Goal: Task Accomplishment & Management: Complete application form

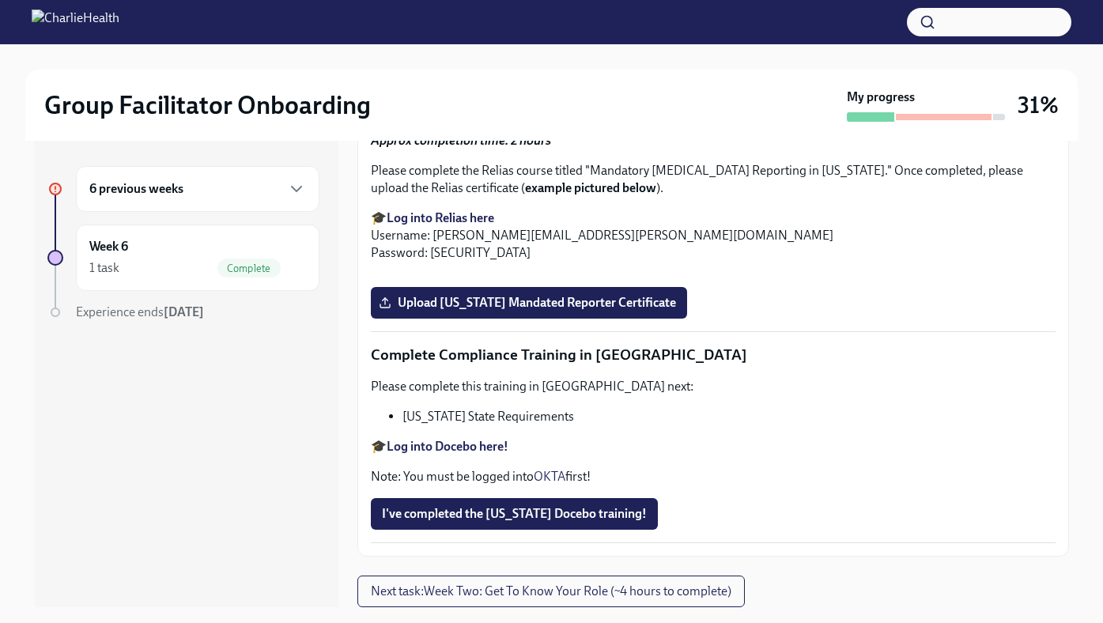
click at [235, 202] on div "6 previous weeks" at bounding box center [197, 189] width 243 height 46
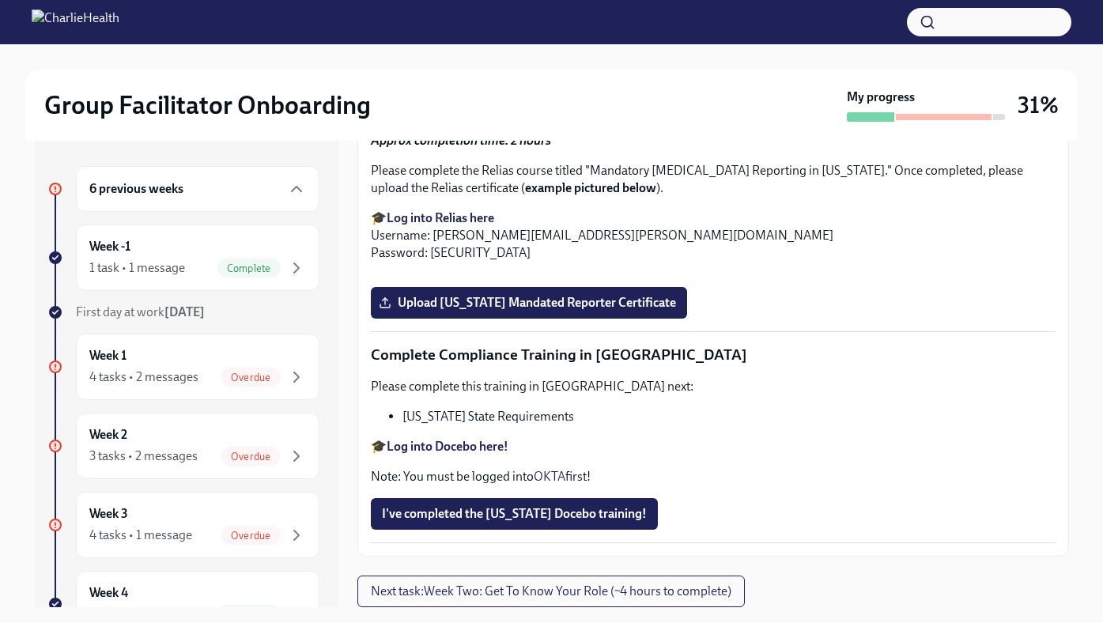
click at [976, 26] on button "button" at bounding box center [989, 22] width 164 height 28
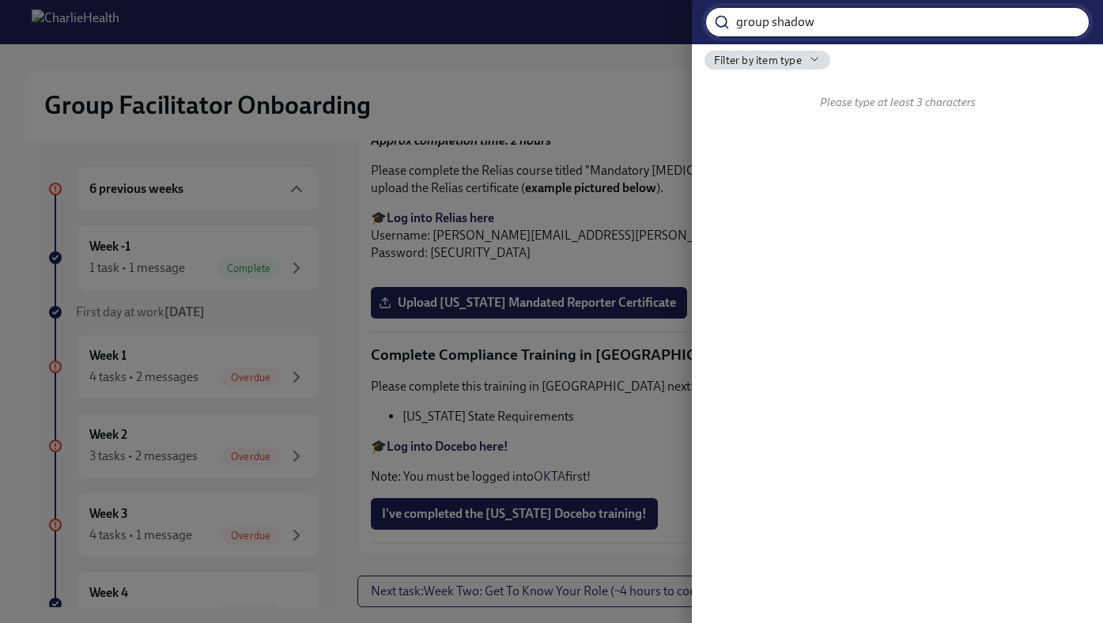
type input "group shadow"
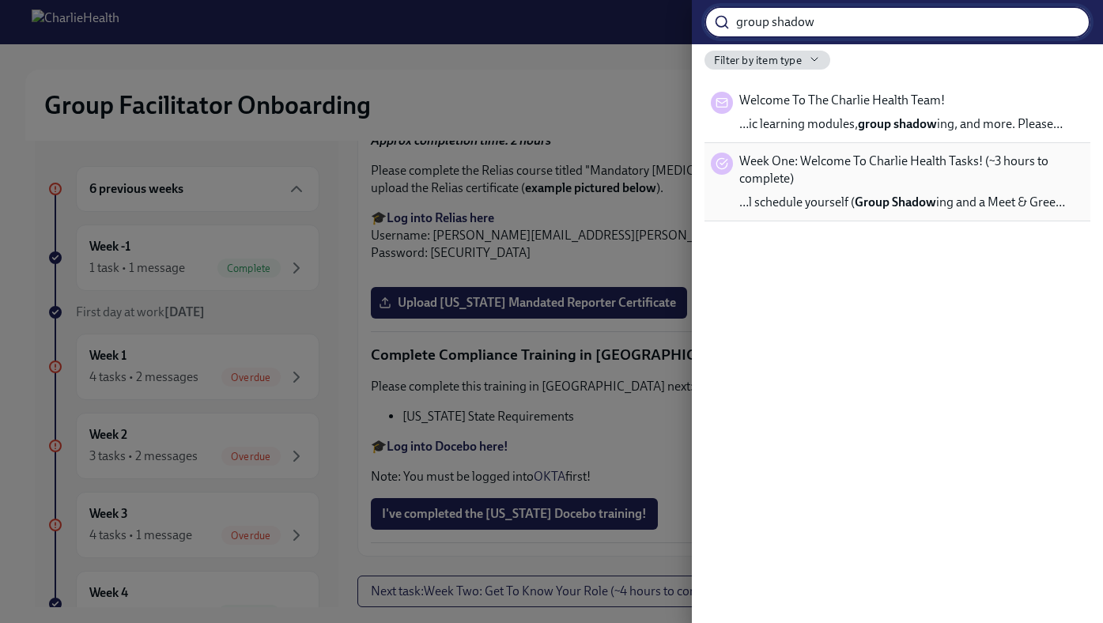
click at [862, 160] on span "Week One: Welcome To Charlie Health Tasks! (~3 hours to complete)" at bounding box center [911, 170] width 345 height 35
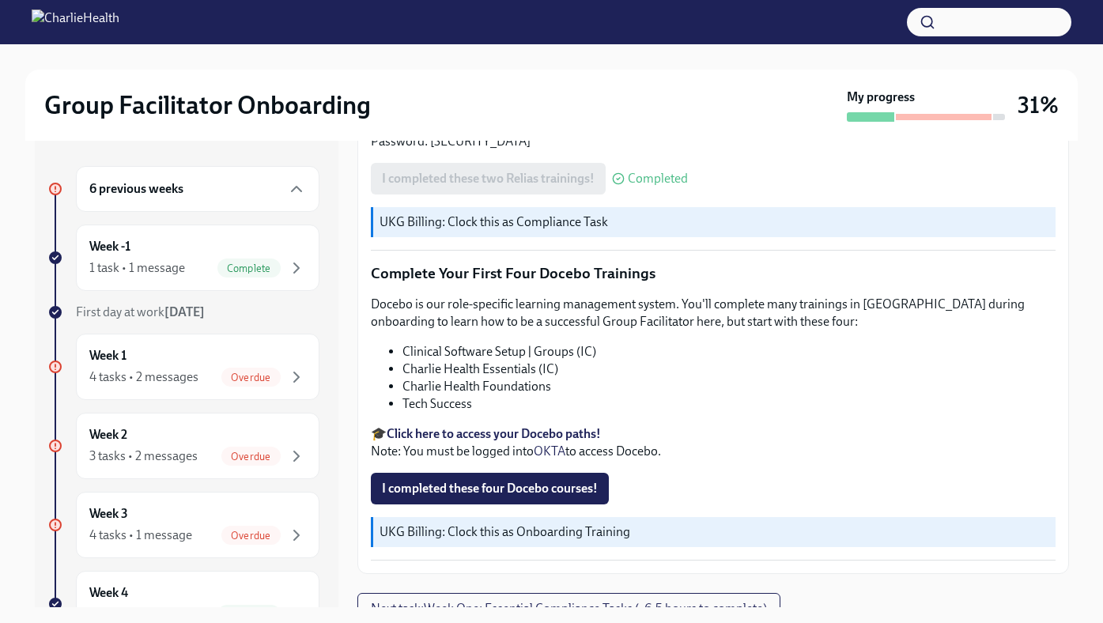
scroll to position [28, 0]
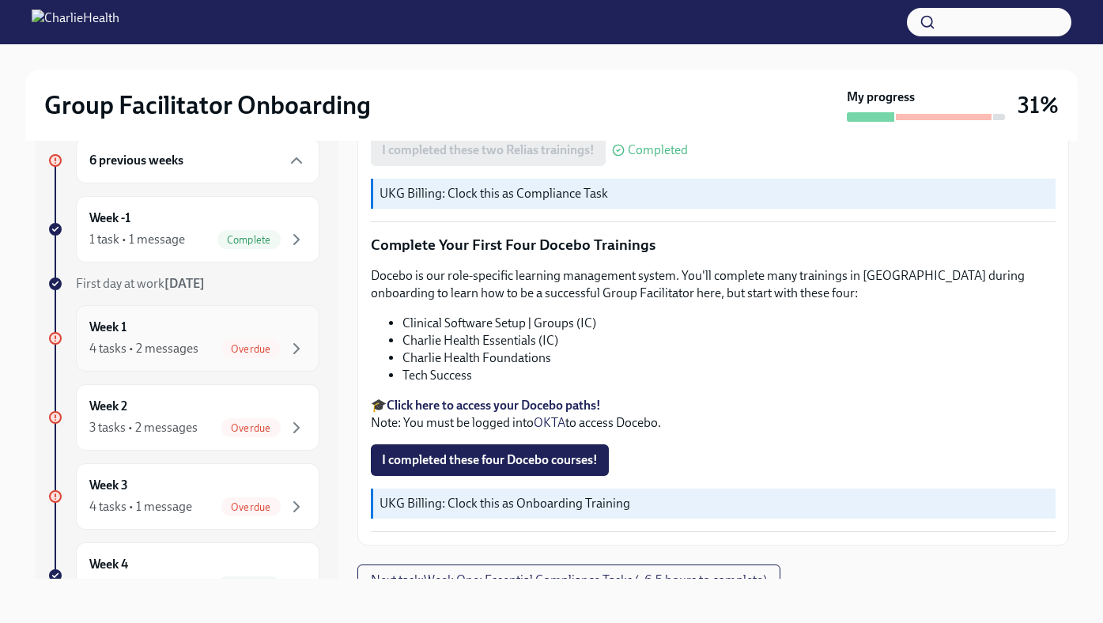
click at [258, 329] on div "Week 1 4 tasks • 2 messages Overdue" at bounding box center [197, 339] width 217 height 40
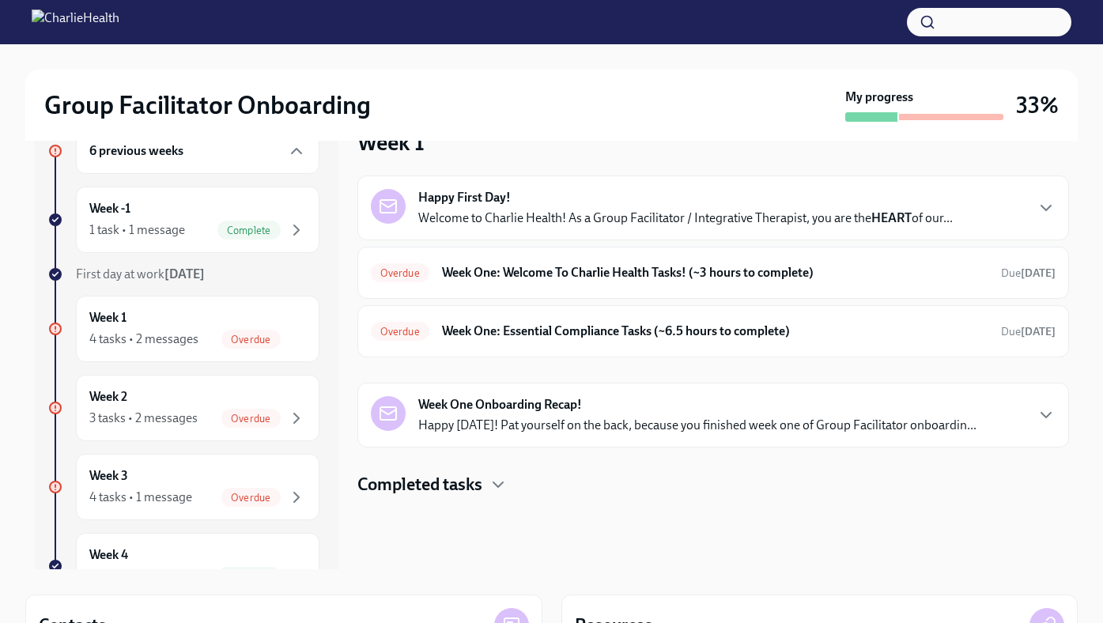
scroll to position [43, 0]
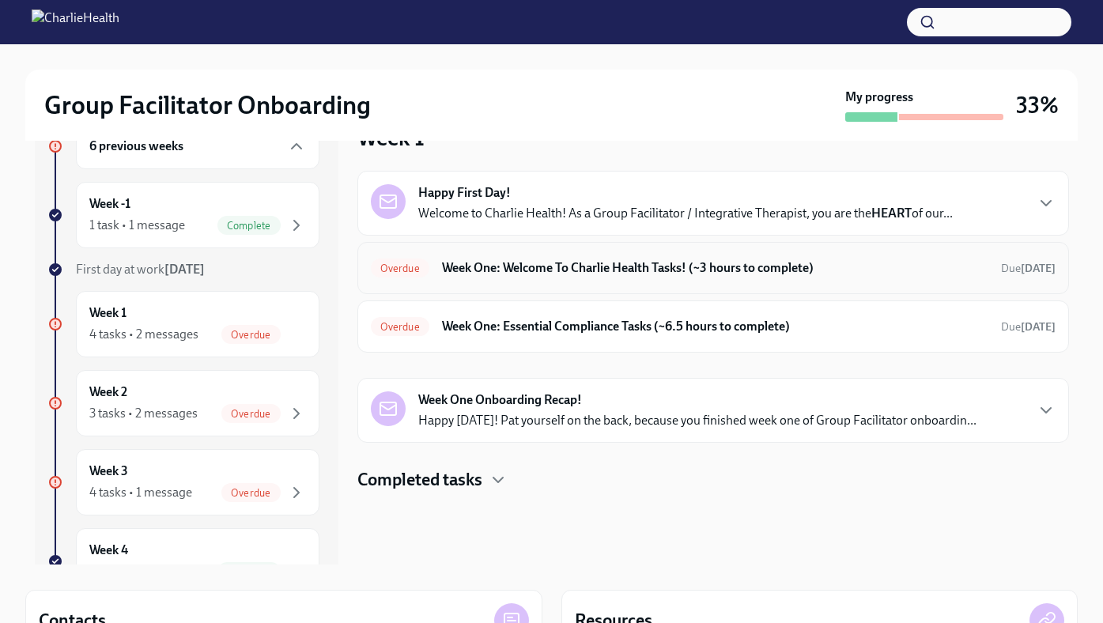
click at [500, 291] on div "Overdue Week One: Welcome To Charlie Health Tasks! (~3 hours to complete) Due […" at bounding box center [712, 268] width 711 height 52
click at [503, 281] on div "Overdue Week One: Welcome To Charlie Health Tasks! (~3 hours to complete) Due […" at bounding box center [712, 268] width 711 height 52
click at [507, 269] on h6 "Week One: Welcome To Charlie Health Tasks! (~3 hours to complete)" at bounding box center [715, 267] width 546 height 17
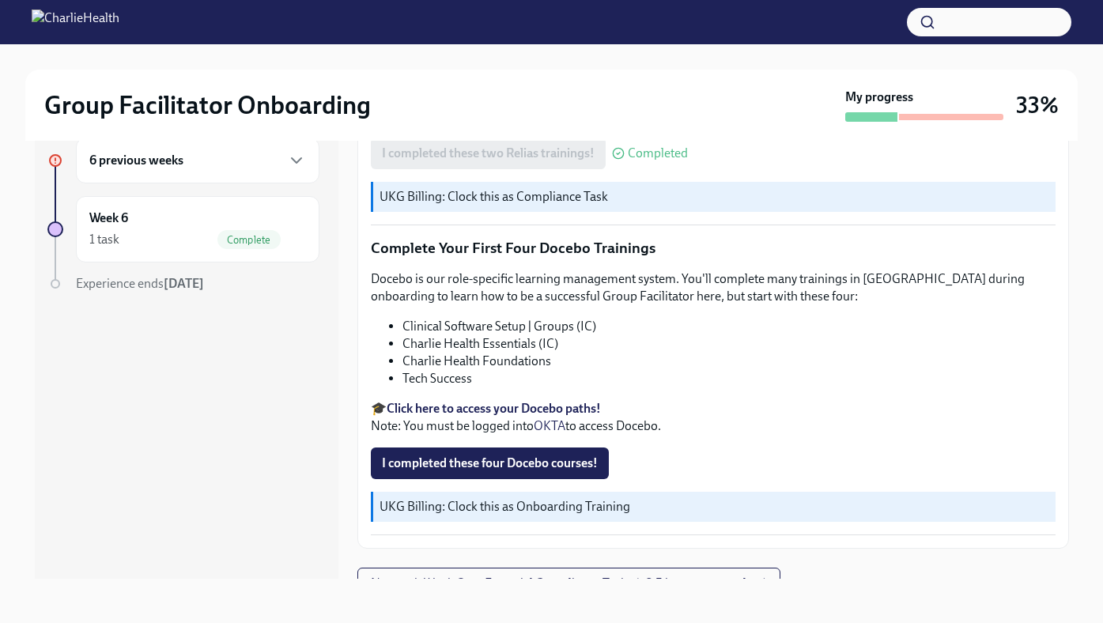
scroll to position [2173, 0]
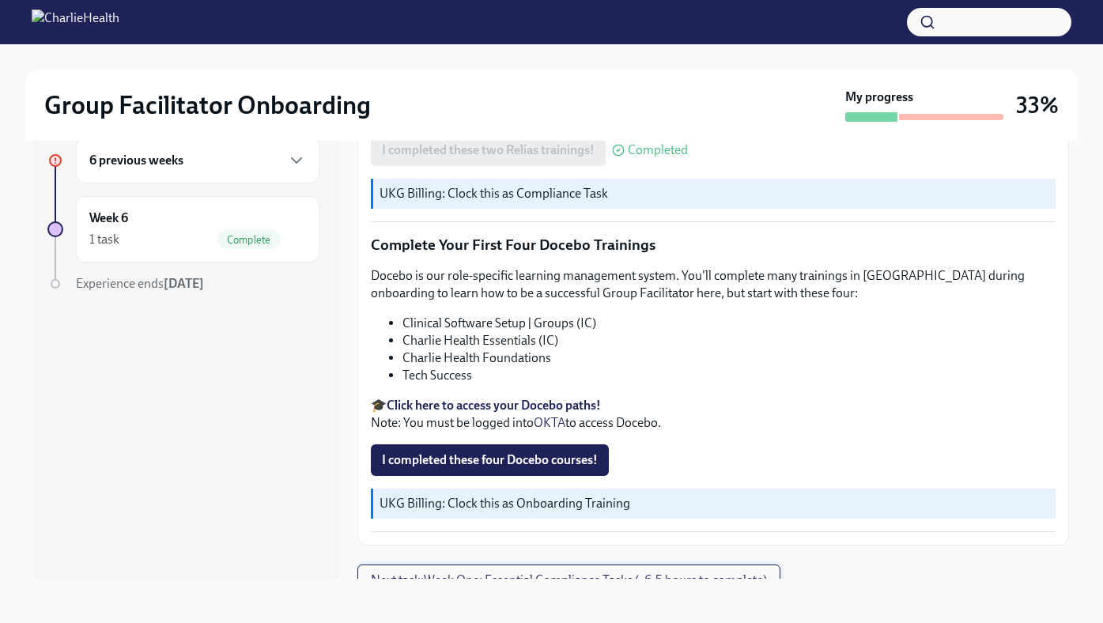
click at [528, 572] on span "Next task : Week One: Essential Compliance Tasks (~6.5 hours to complete)" at bounding box center [569, 580] width 396 height 16
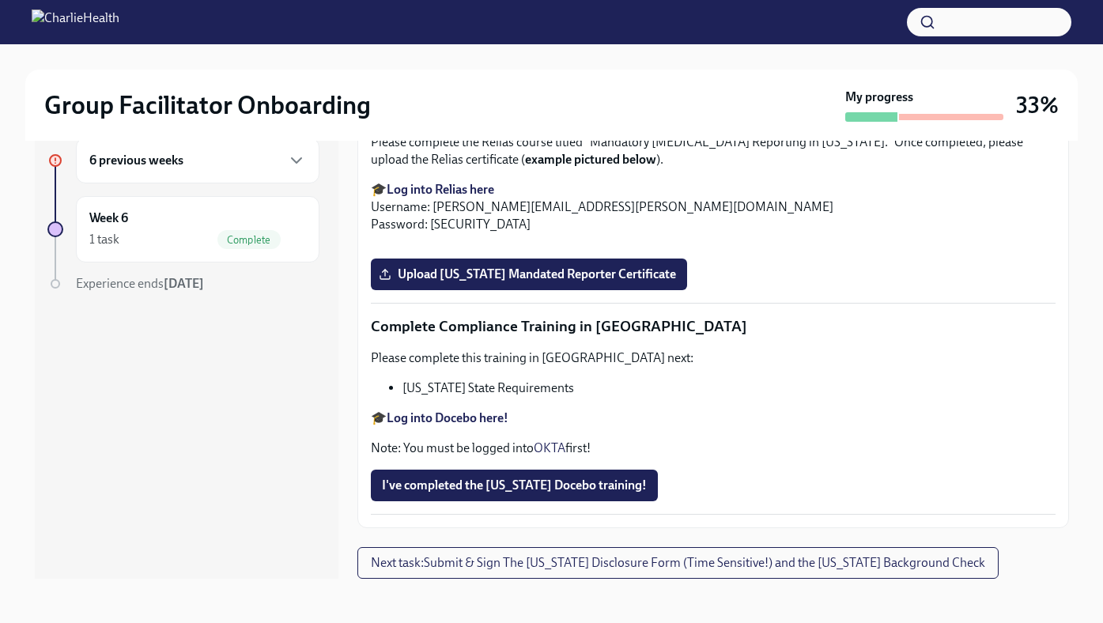
scroll to position [2697, 0]
click at [503, 37] on span "Upload [US_STATE] Telehealth Certificate" at bounding box center [503, 29] width 243 height 16
click at [0, 0] on input "Upload [US_STATE] Telehealth Certificate" at bounding box center [0, 0] width 0 height 0
click at [467, 168] on p "Please complete the Relias course titled "Mandatory [MEDICAL_DATA] Reporting in…" at bounding box center [713, 151] width 684 height 35
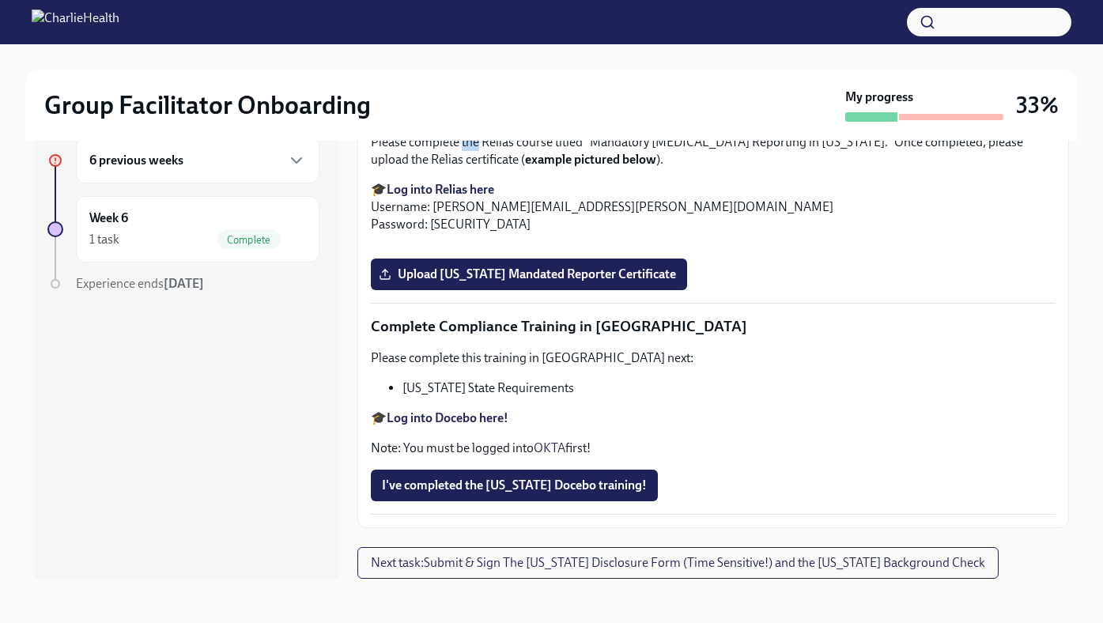
click at [467, 168] on p "Please complete the Relias course titled "Mandatory [MEDICAL_DATA] Reporting in…" at bounding box center [713, 151] width 684 height 35
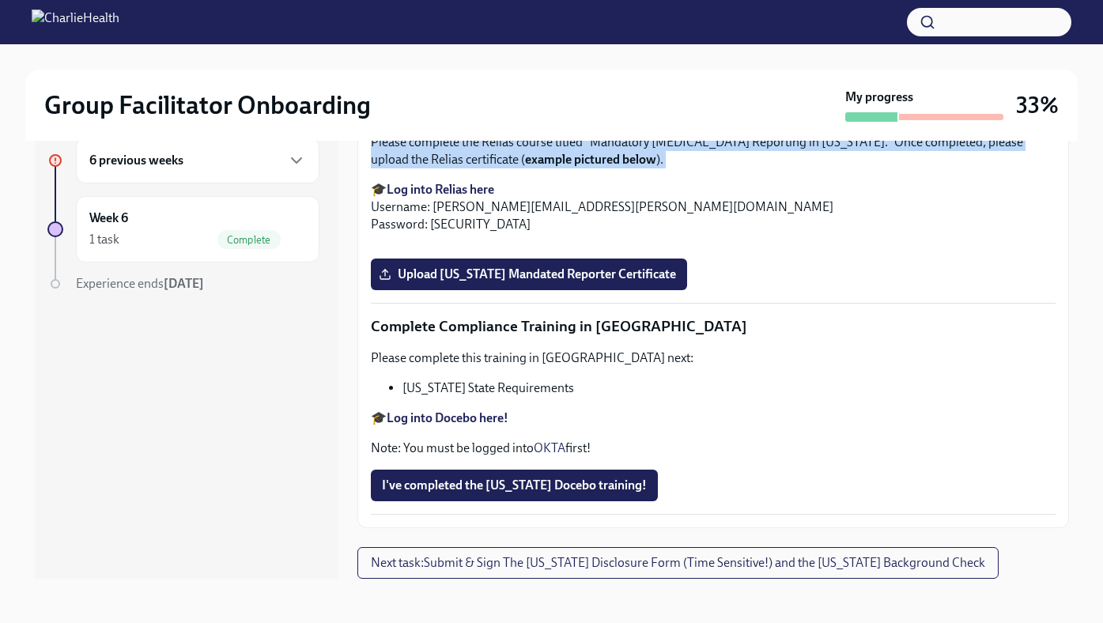
click at [467, 168] on p "Please complete the Relias course titled "Mandatory [MEDICAL_DATA] Reporting in…" at bounding box center [713, 151] width 684 height 35
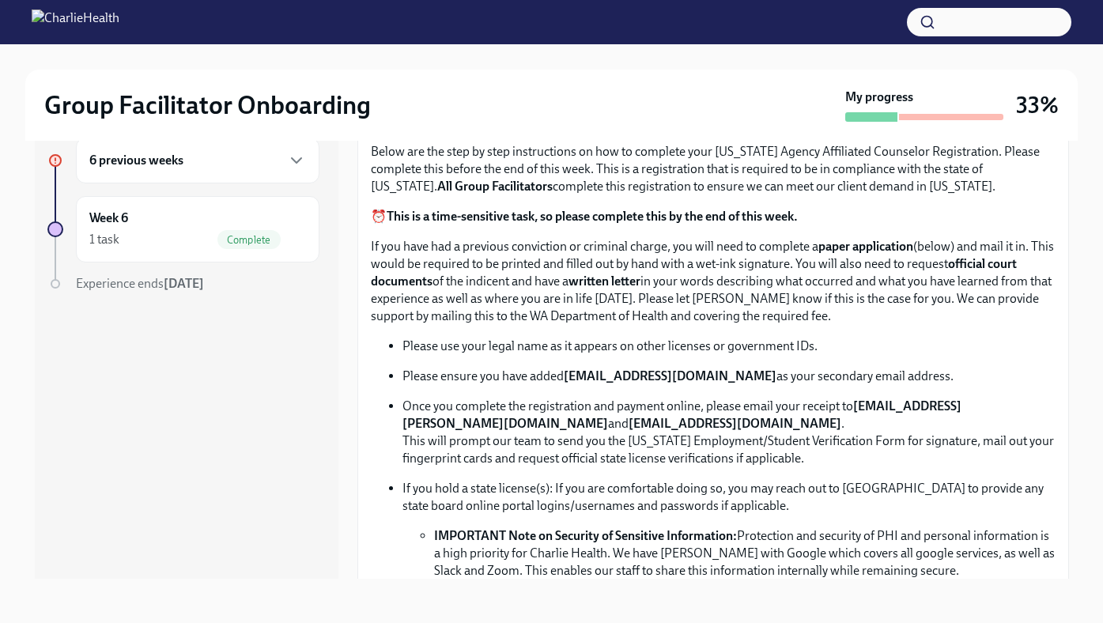
scroll to position [723, 0]
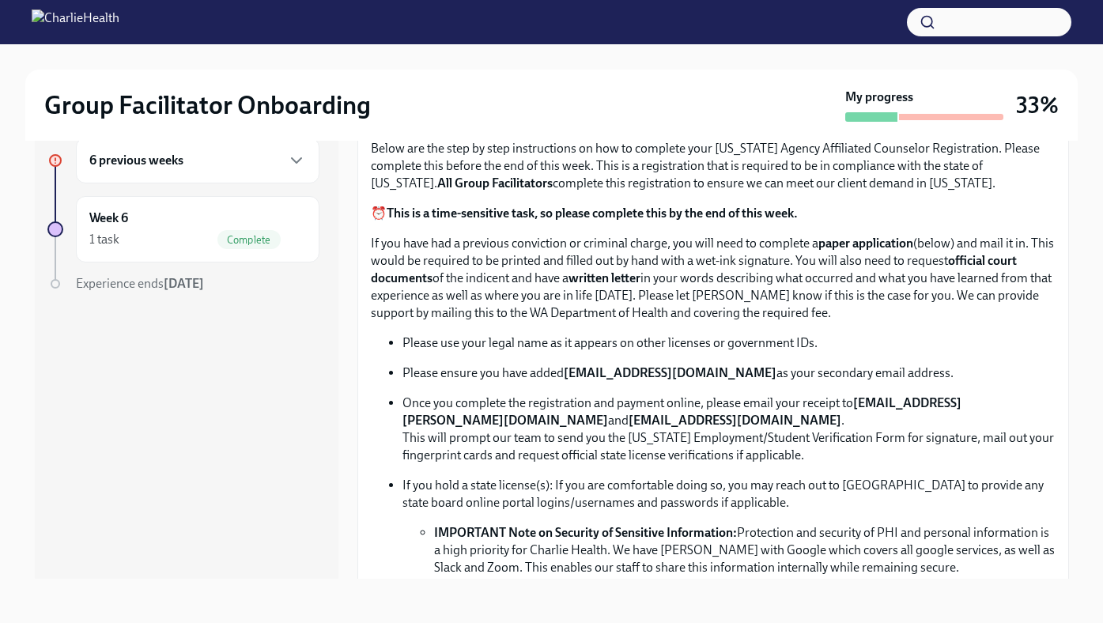
click at [451, 211] on strong "This is a time-sensitive task, so please complete this by the end of this week." at bounding box center [592, 213] width 411 height 15
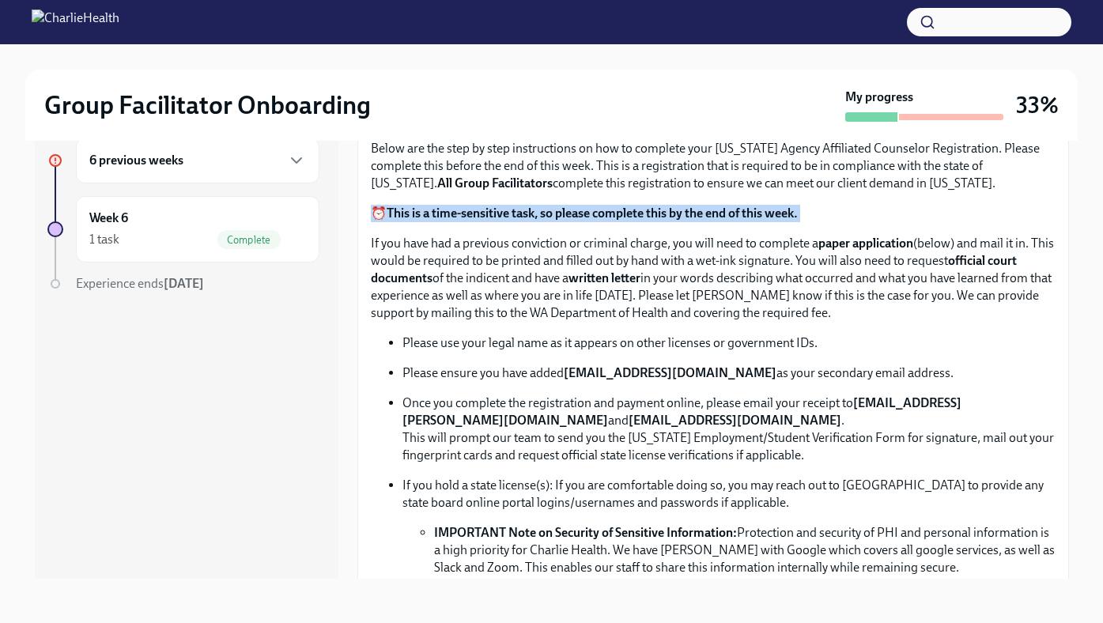
click at [451, 211] on strong "This is a time-sensitive task, so please complete this by the end of this week." at bounding box center [592, 213] width 411 height 15
click at [454, 192] on div "Approx completion time: 20mins Below are the step by step instructions on how t…" at bounding box center [713, 405] width 684 height 591
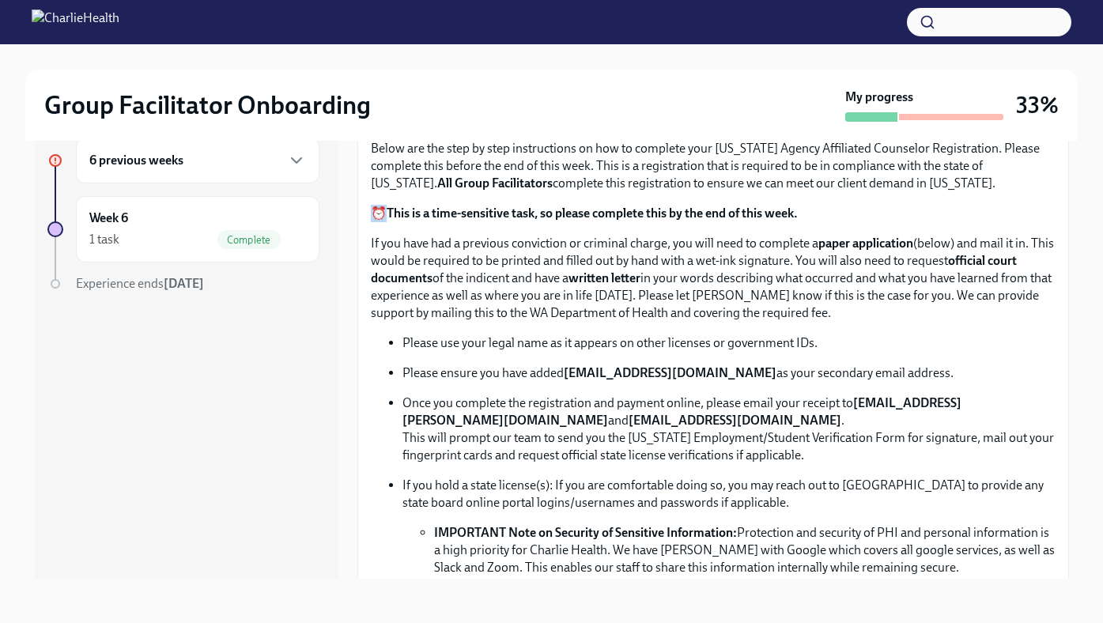
click at [454, 192] on div "Approx completion time: 20mins Below are the step by step instructions on how t…" at bounding box center [713, 405] width 684 height 591
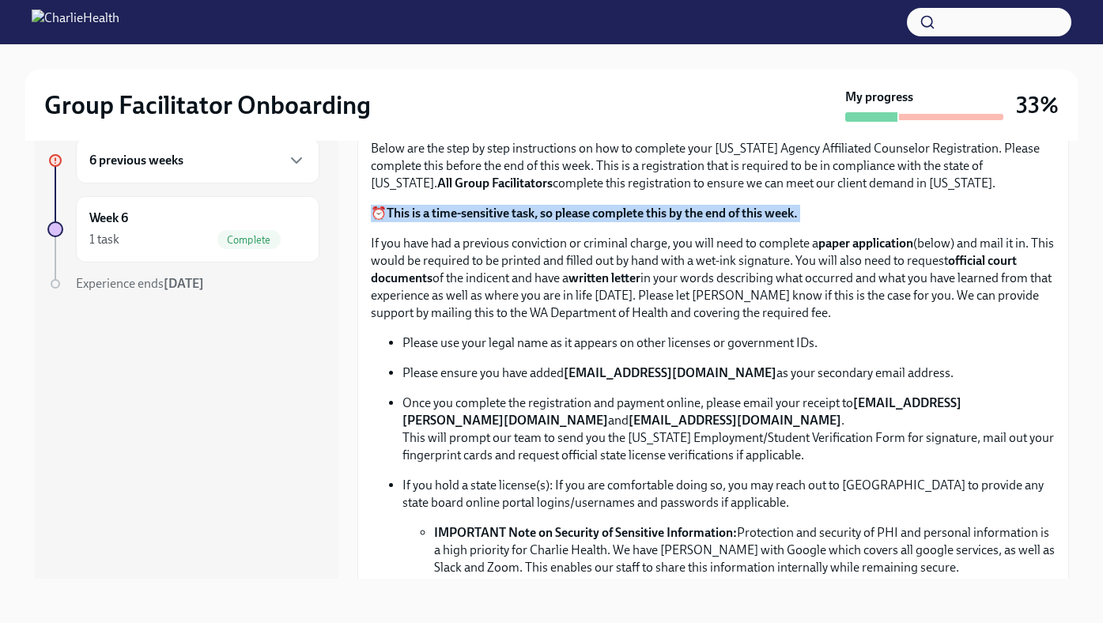
click at [454, 192] on div "Approx completion time: 20mins Below are the step by step instructions on how t…" at bounding box center [713, 405] width 684 height 591
click at [441, 218] on strong "This is a time-sensitive task, so please complete this by the end of this week." at bounding box center [592, 213] width 411 height 15
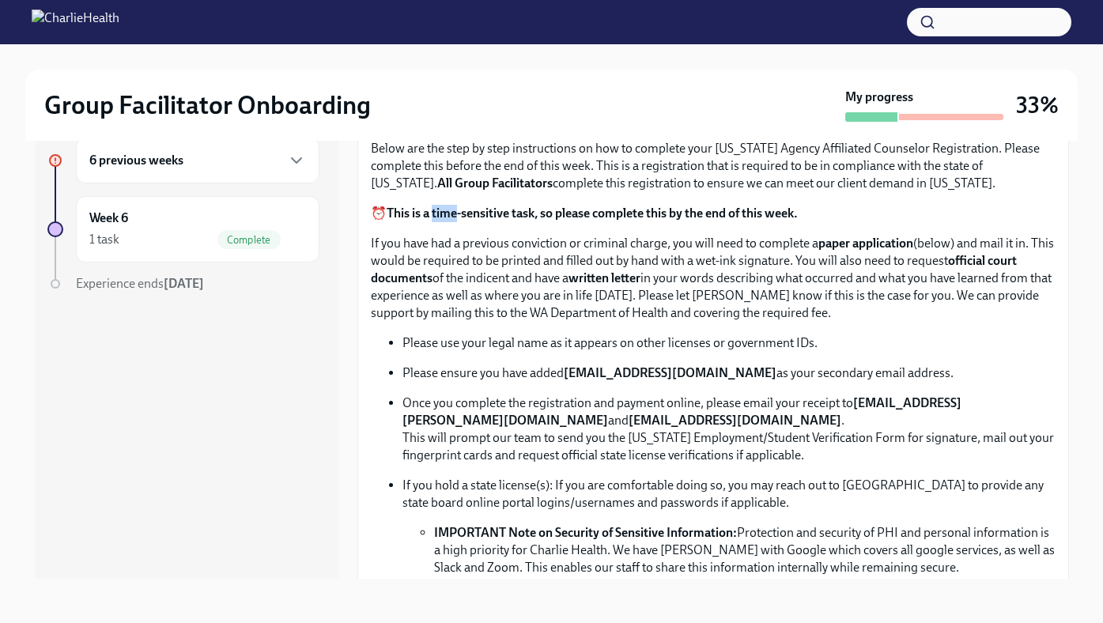
click at [441, 218] on strong "This is a time-sensitive task, so please complete this by the end of this week." at bounding box center [592, 213] width 411 height 15
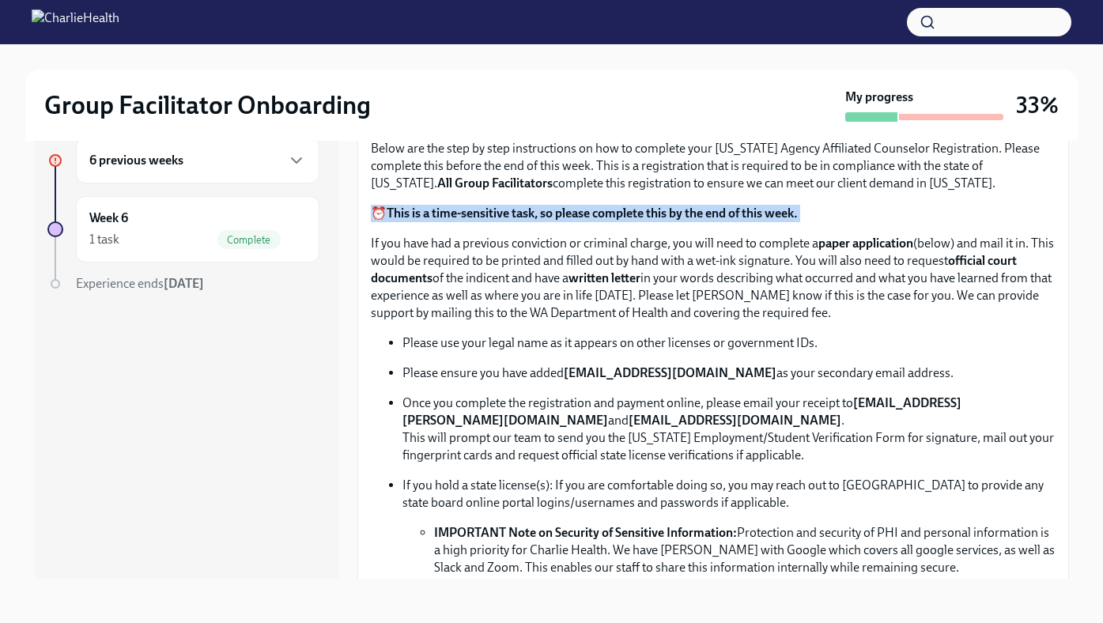
click at [441, 218] on strong "This is a time-sensitive task, so please complete this by the end of this week." at bounding box center [592, 213] width 411 height 15
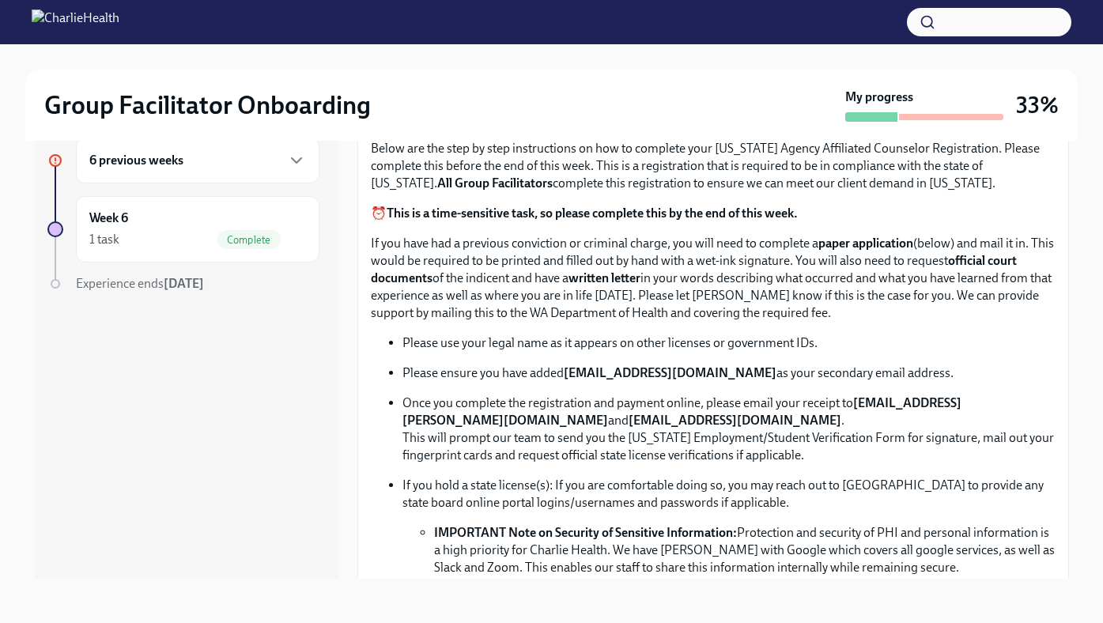
click at [427, 246] on p "If you have had a previous conviction or criminal charge, you will need to comp…" at bounding box center [713, 278] width 684 height 87
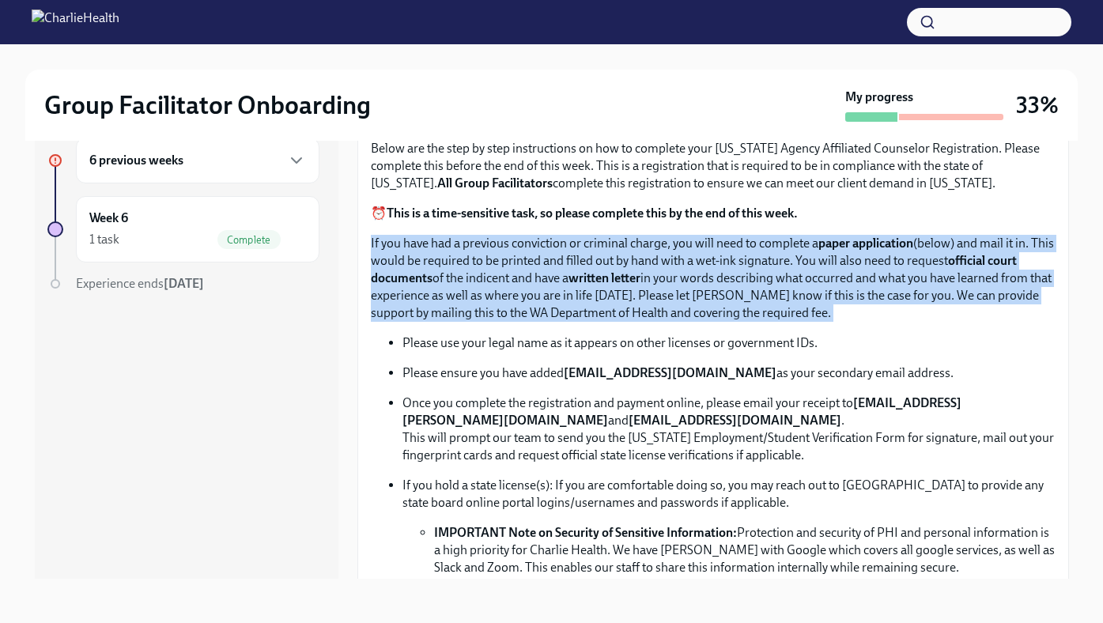
click at [427, 246] on p "If you have had a previous conviction or criminal charge, you will need to comp…" at bounding box center [713, 278] width 684 height 87
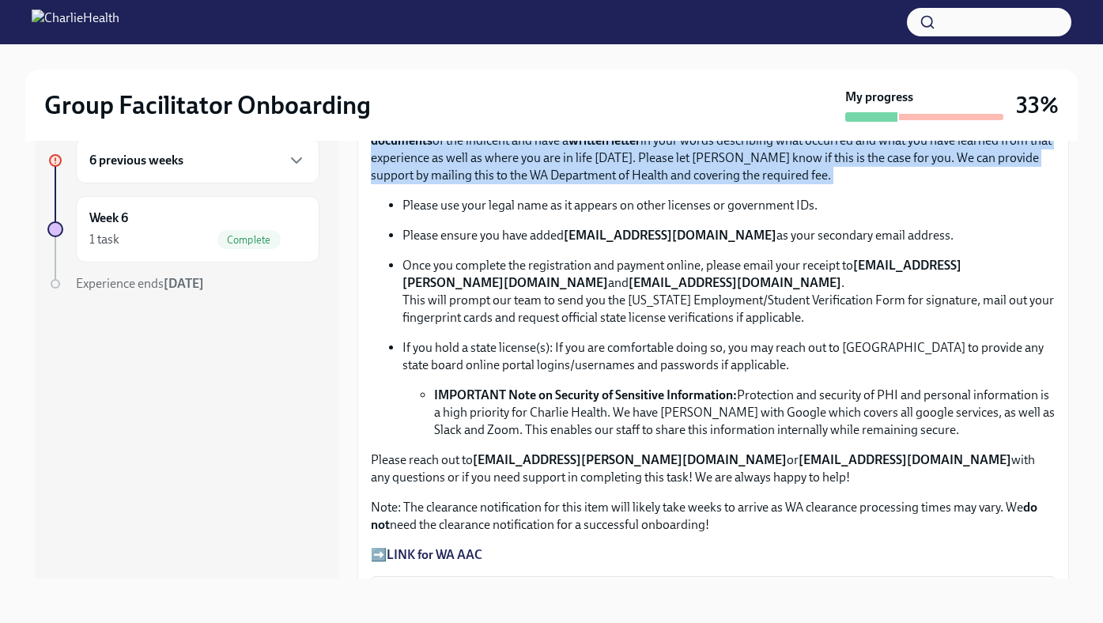
scroll to position [863, 0]
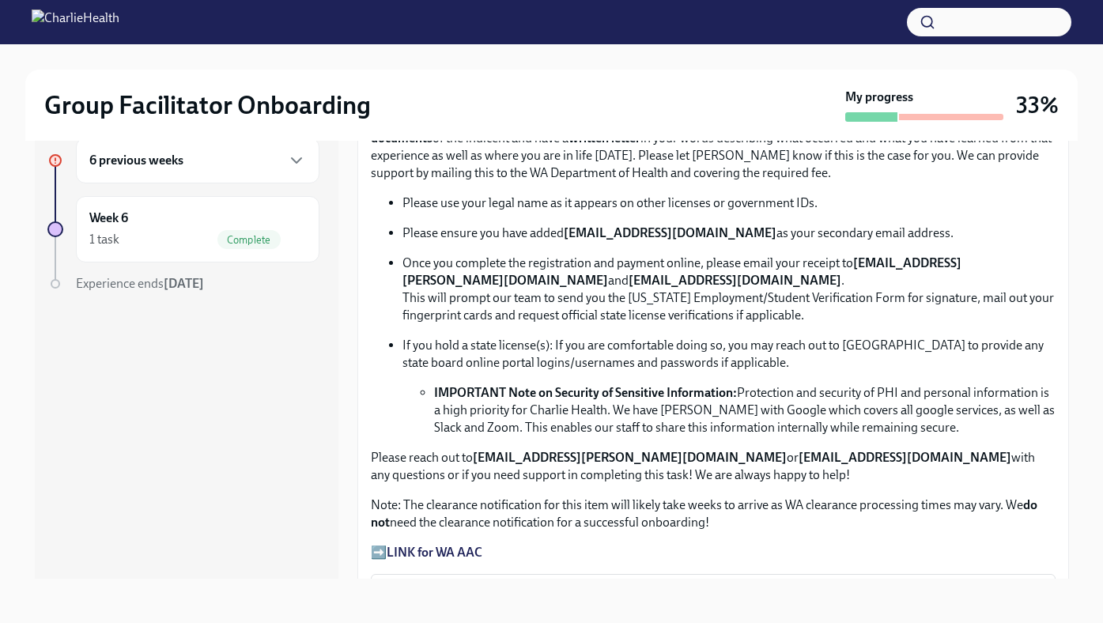
click at [483, 275] on strong "[EMAIL_ADDRESS][PERSON_NAME][DOMAIN_NAME]" at bounding box center [681, 271] width 559 height 32
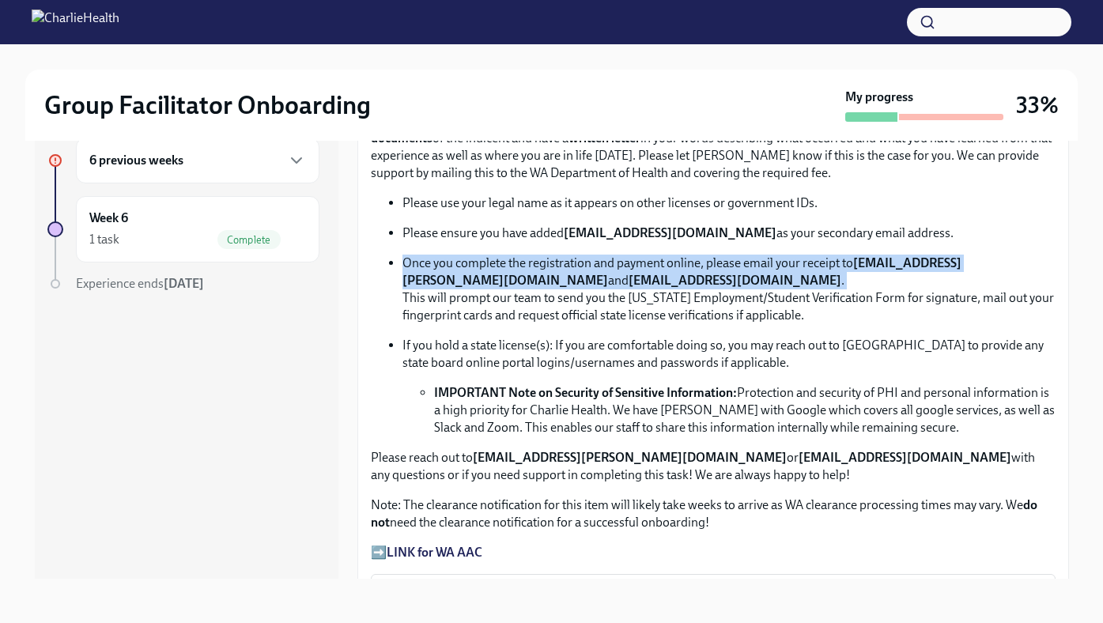
click at [483, 275] on strong "[EMAIL_ADDRESS][PERSON_NAME][DOMAIN_NAME]" at bounding box center [681, 271] width 559 height 32
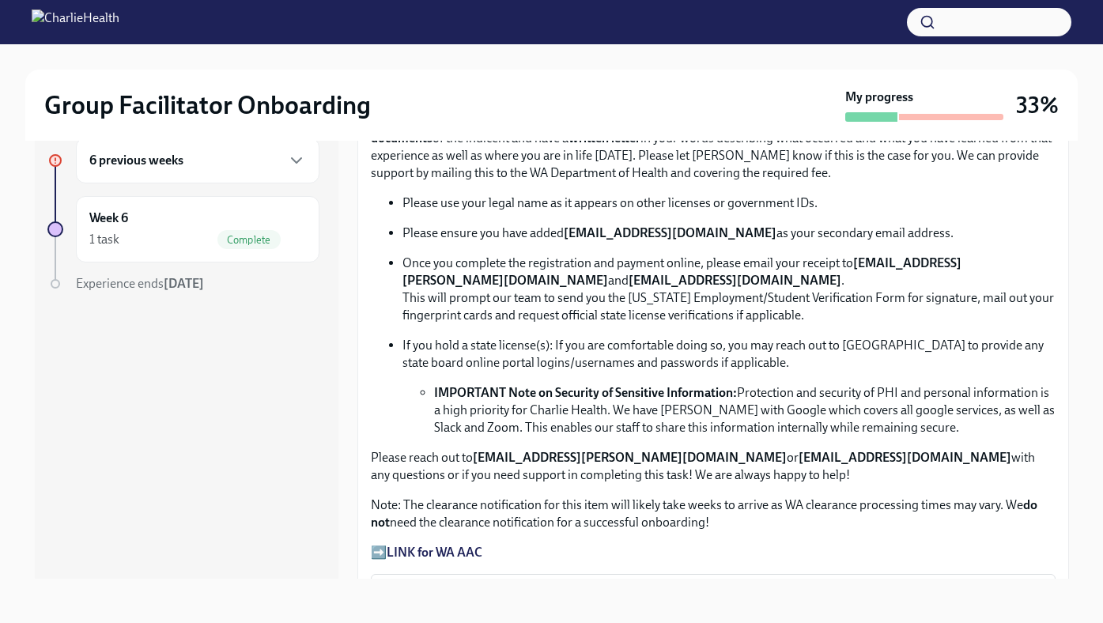
click at [521, 304] on p "Once you complete the registration and payment online, please email your receip…" at bounding box center [728, 290] width 653 height 70
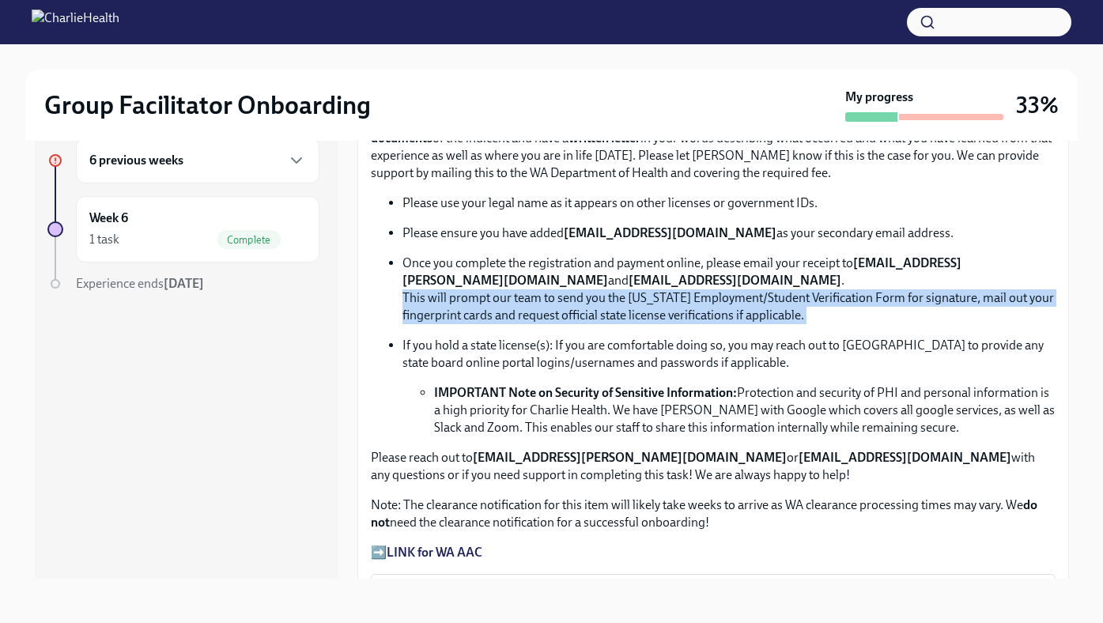
click at [521, 304] on p "Once you complete the registration and payment online, please email your receip…" at bounding box center [728, 290] width 653 height 70
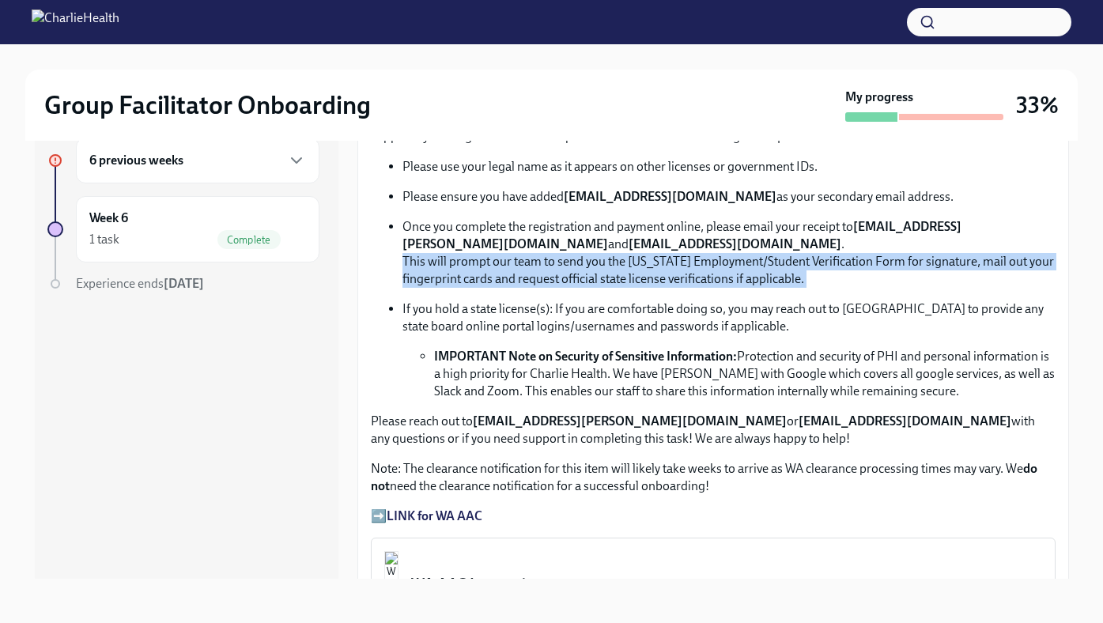
scroll to position [903, 0]
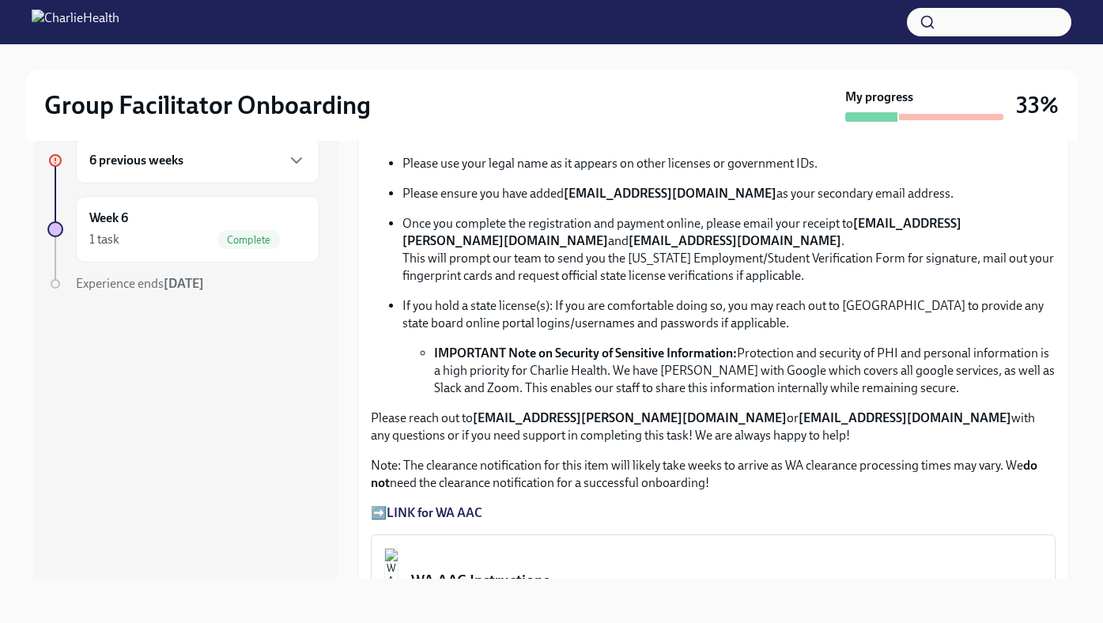
click at [521, 304] on p "If you hold a state license(s): If you are comfortable doing so, you may reach …" at bounding box center [728, 314] width 653 height 35
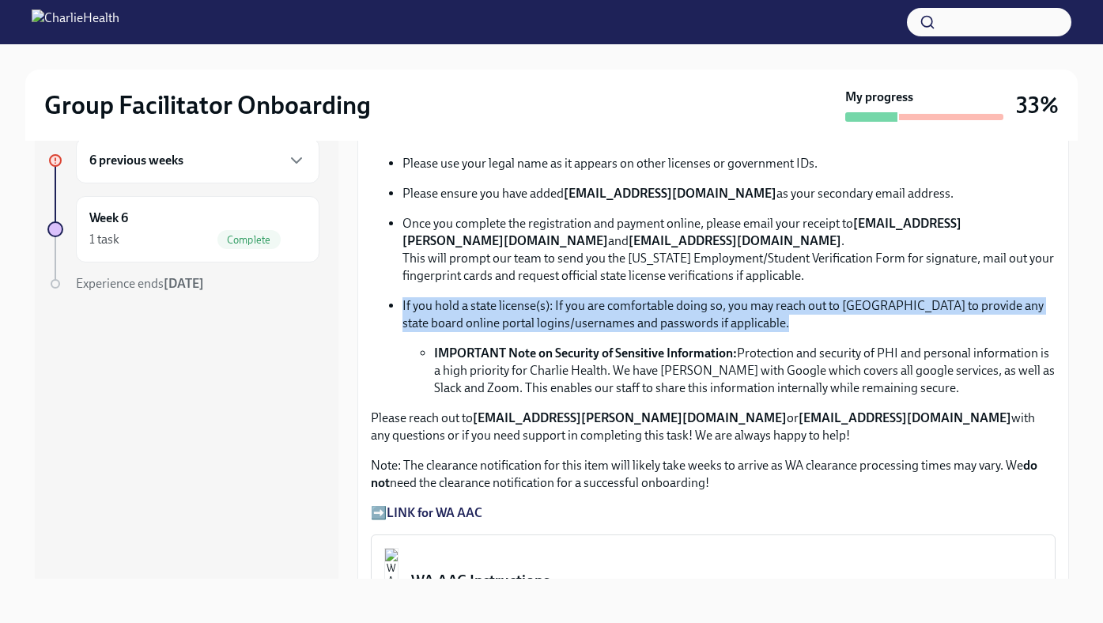
click at [521, 304] on p "If you hold a state license(s): If you are comfortable doing so, you may reach …" at bounding box center [728, 314] width 653 height 35
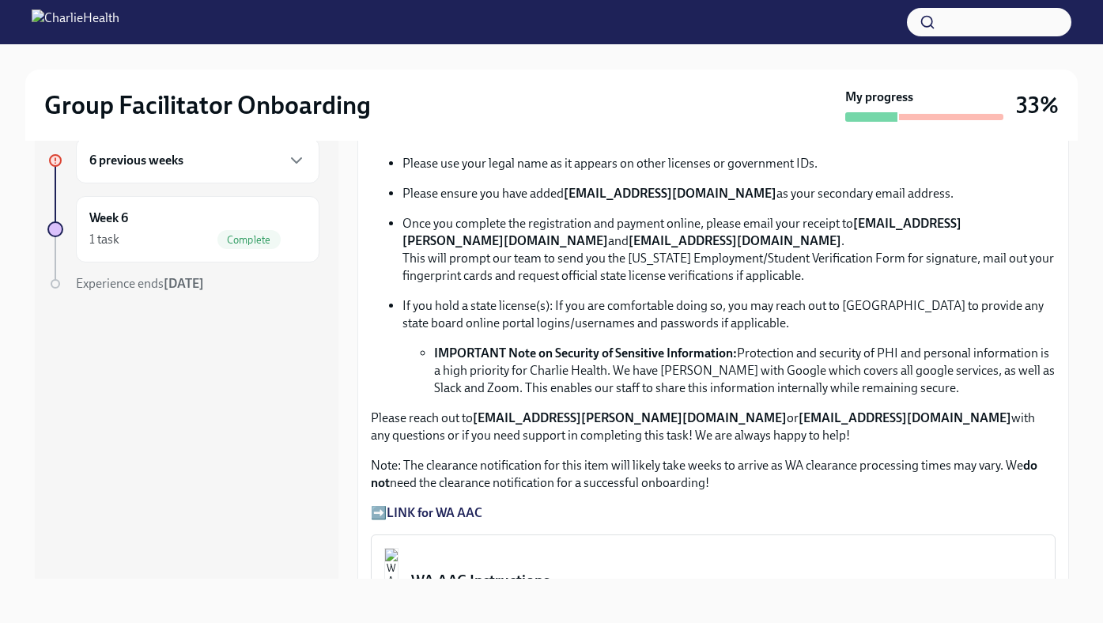
click at [497, 265] on p "Once you complete the registration and payment online, please email your receip…" at bounding box center [728, 250] width 653 height 70
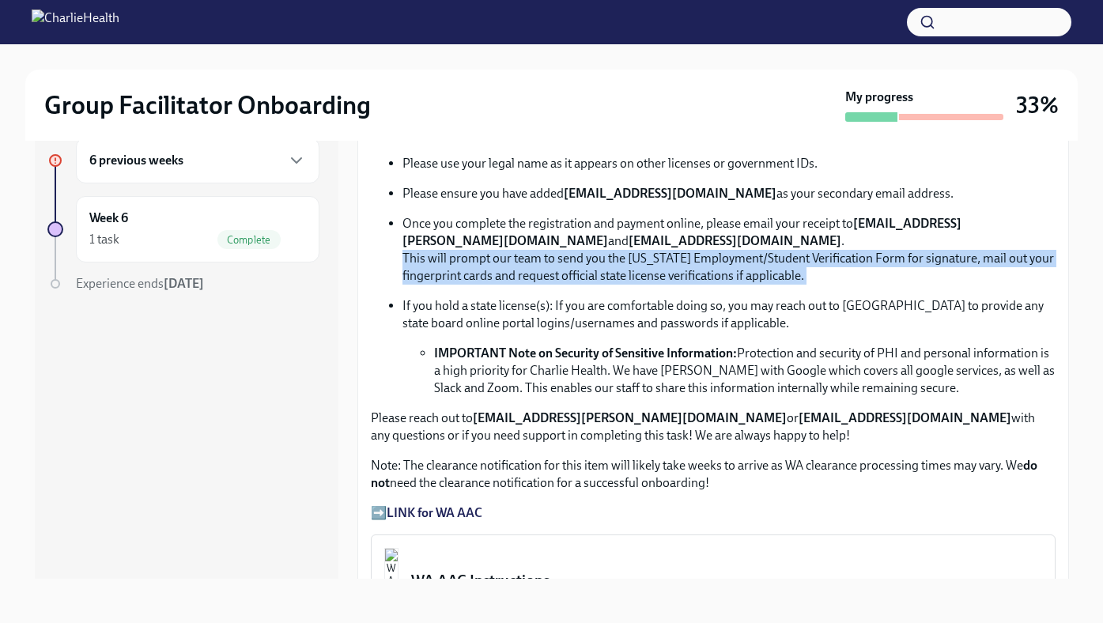
click at [497, 265] on p "Once you complete the registration and payment online, please email your receip…" at bounding box center [728, 250] width 653 height 70
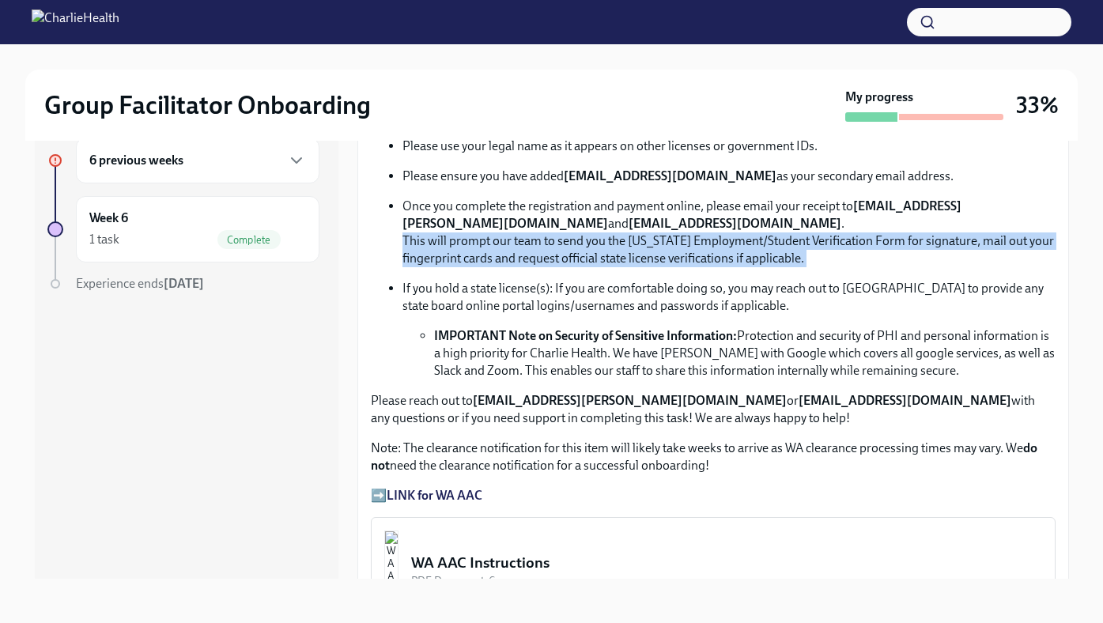
scroll to position [922, 0]
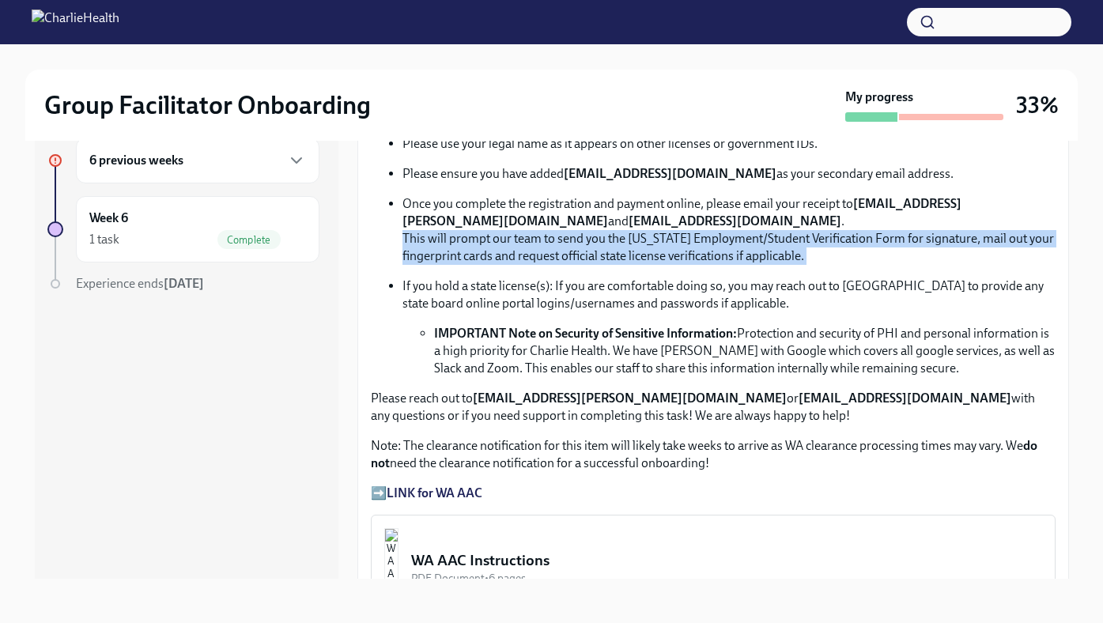
click at [471, 239] on p "Once you complete the registration and payment online, please email your receip…" at bounding box center [728, 230] width 653 height 70
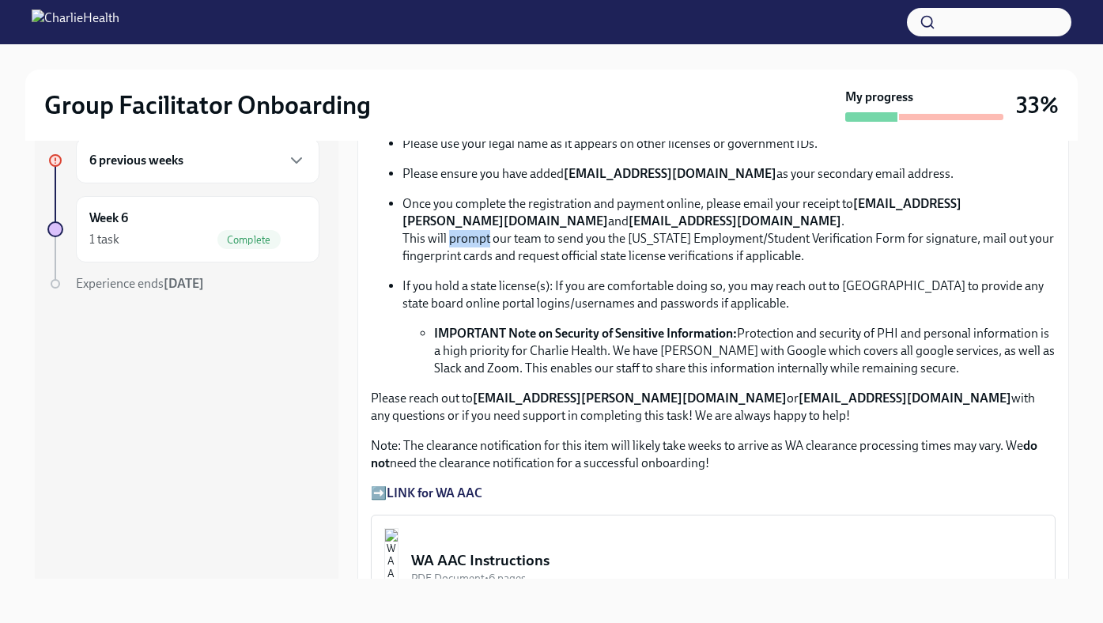
click at [471, 239] on p "Once you complete the registration and payment online, please email your receip…" at bounding box center [728, 230] width 653 height 70
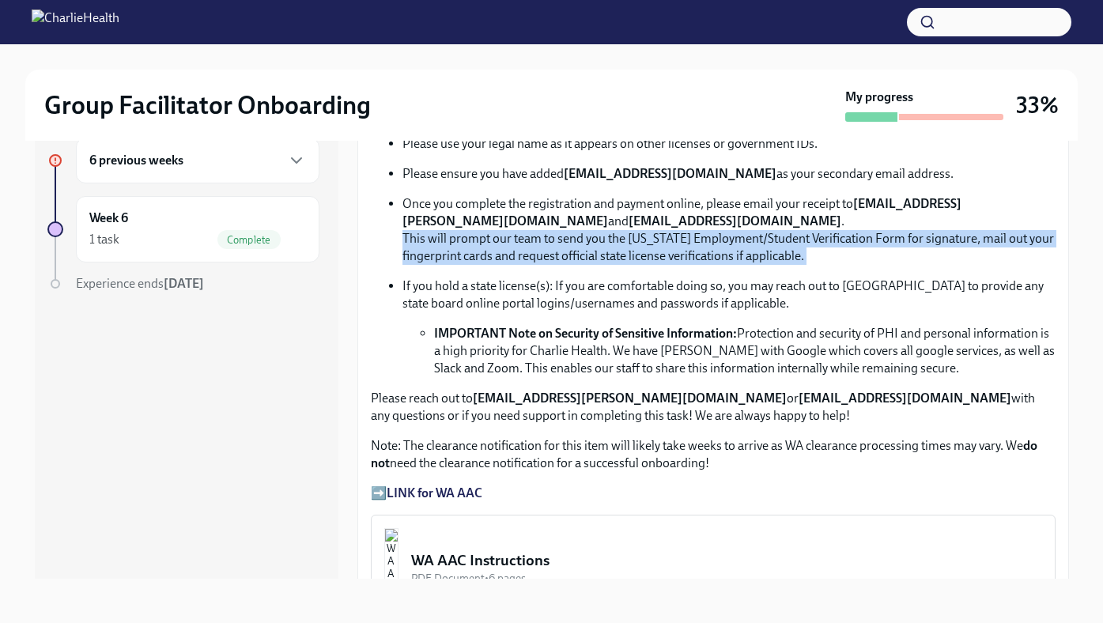
click at [471, 239] on p "Once you complete the registration and payment online, please email your receip…" at bounding box center [728, 230] width 653 height 70
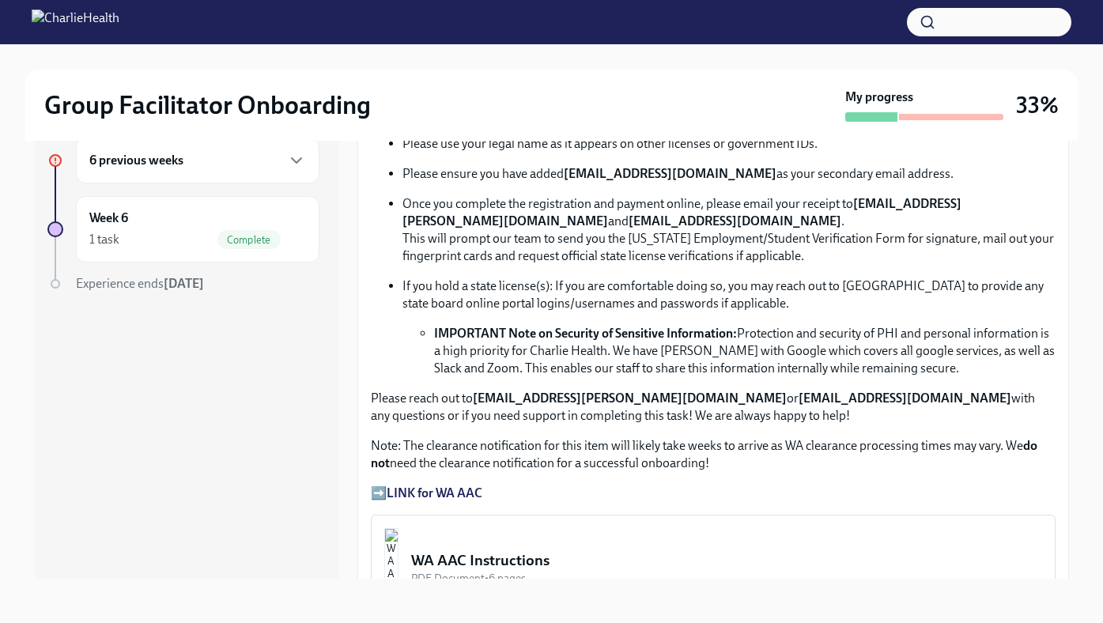
click at [467, 228] on strong "[EMAIL_ADDRESS][PERSON_NAME][DOMAIN_NAME]" at bounding box center [681, 212] width 559 height 32
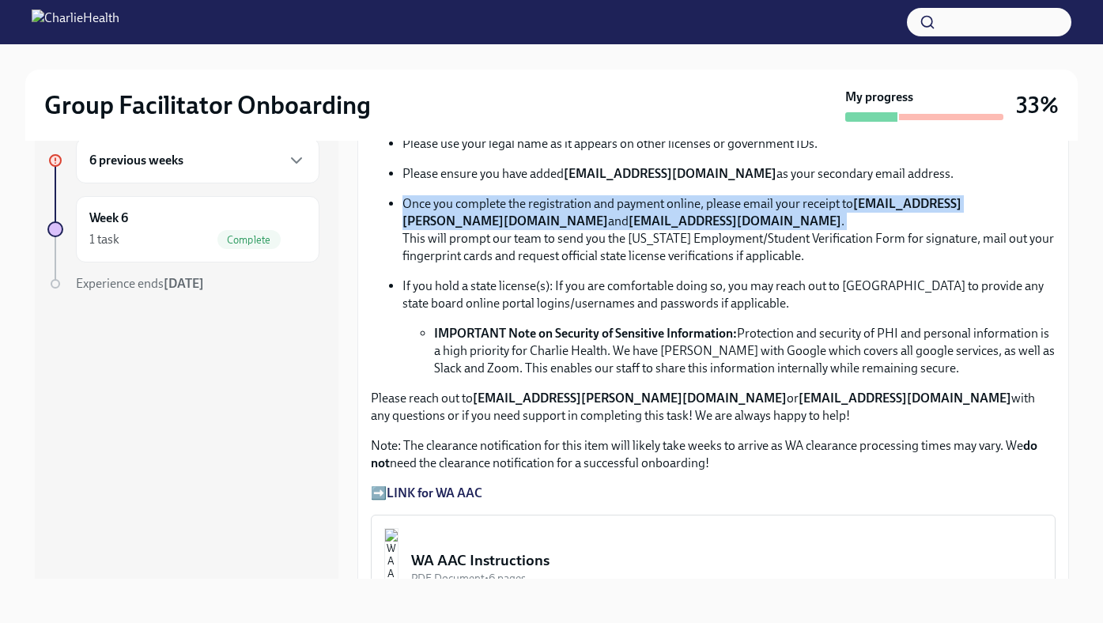
click at [467, 228] on strong "[EMAIL_ADDRESS][PERSON_NAME][DOMAIN_NAME]" at bounding box center [681, 212] width 559 height 32
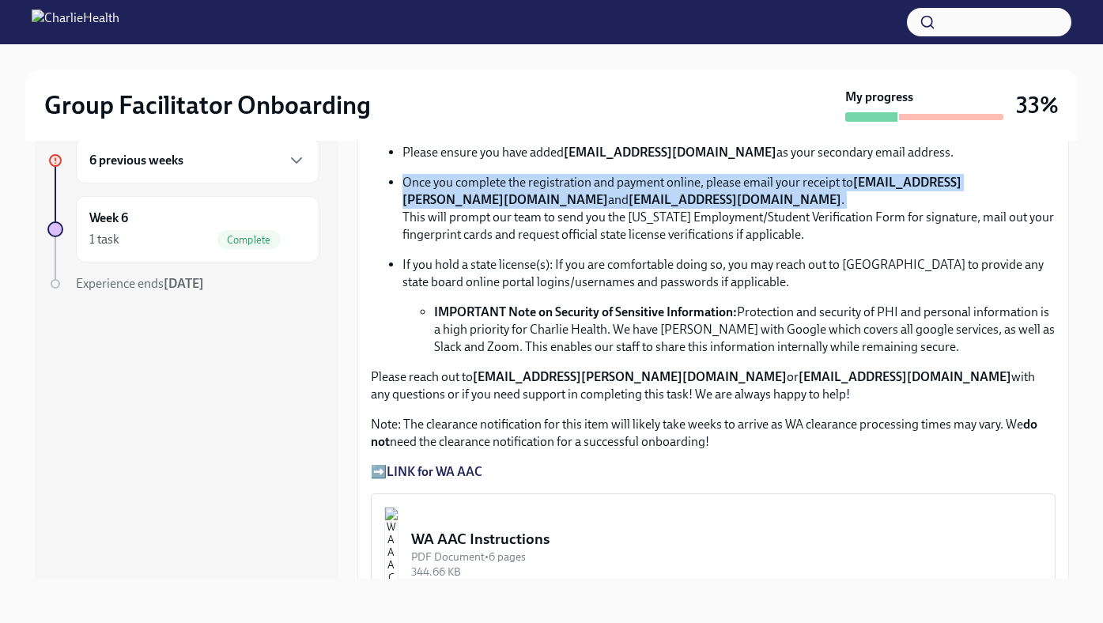
scroll to position [945, 0]
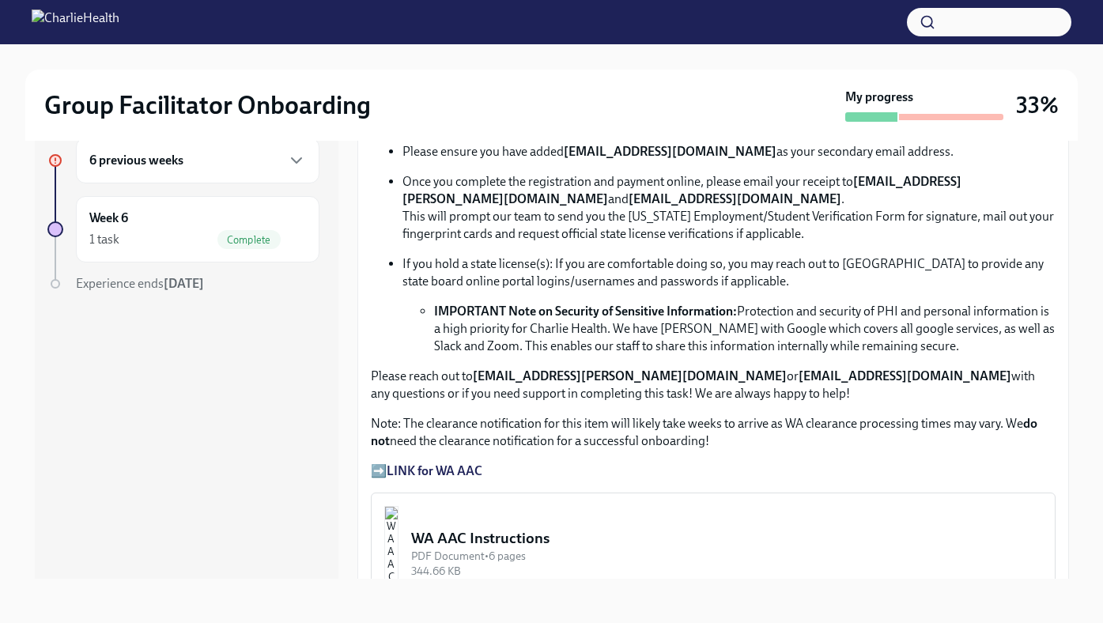
click at [467, 228] on p "Once you complete the registration and payment online, please email your receip…" at bounding box center [728, 208] width 653 height 70
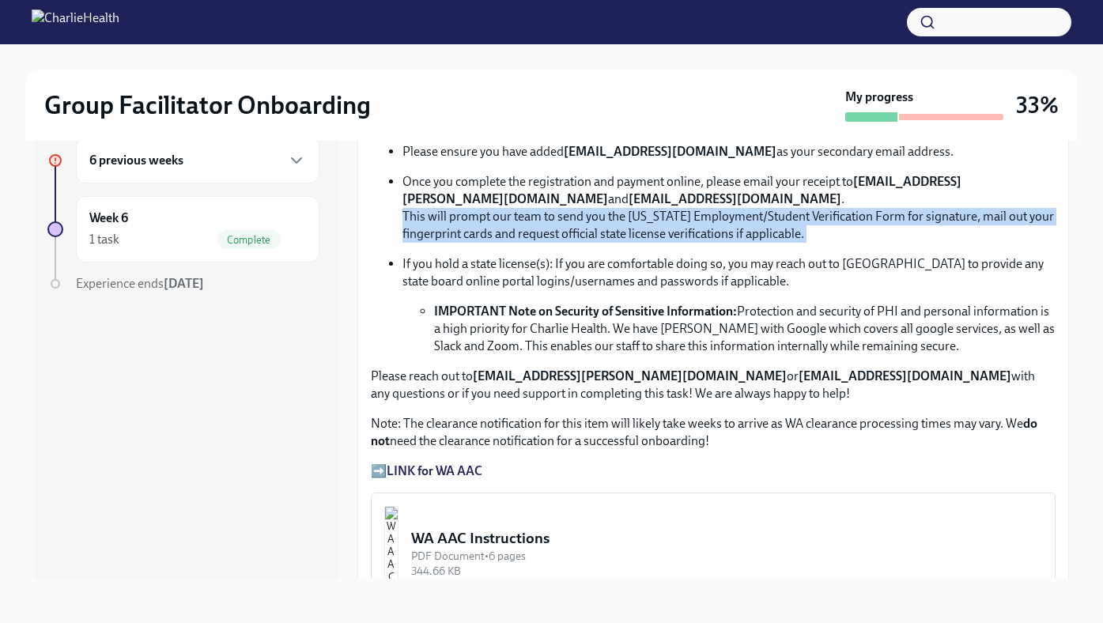
click at [467, 228] on p "Once you complete the registration and payment online, please email your receip…" at bounding box center [728, 208] width 653 height 70
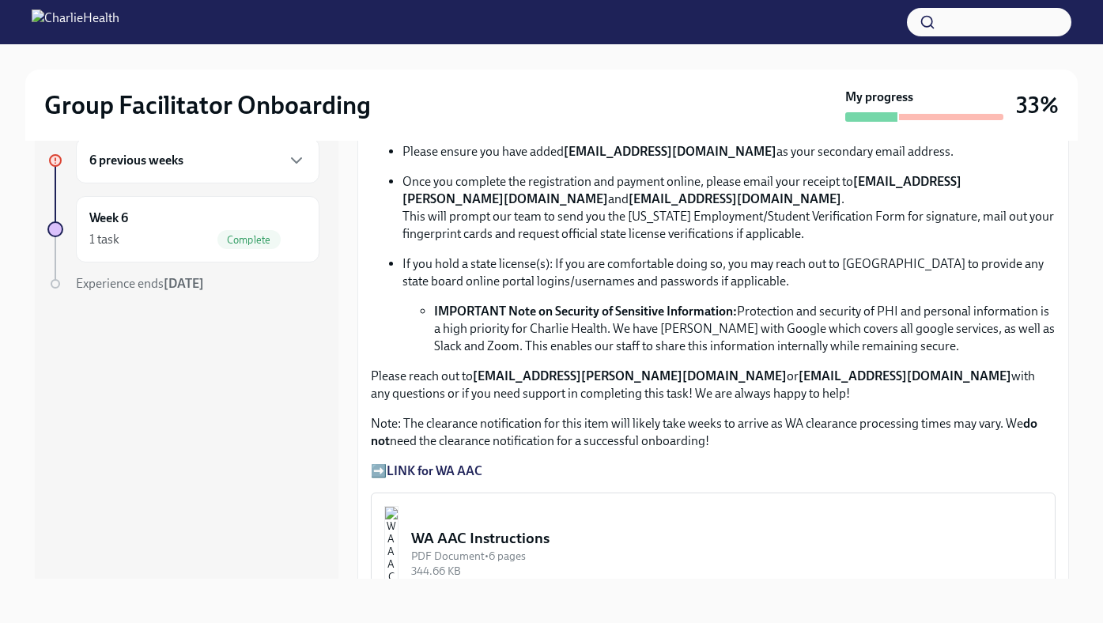
click at [440, 195] on strong "[EMAIL_ADDRESS][PERSON_NAME][DOMAIN_NAME]" at bounding box center [681, 190] width 559 height 32
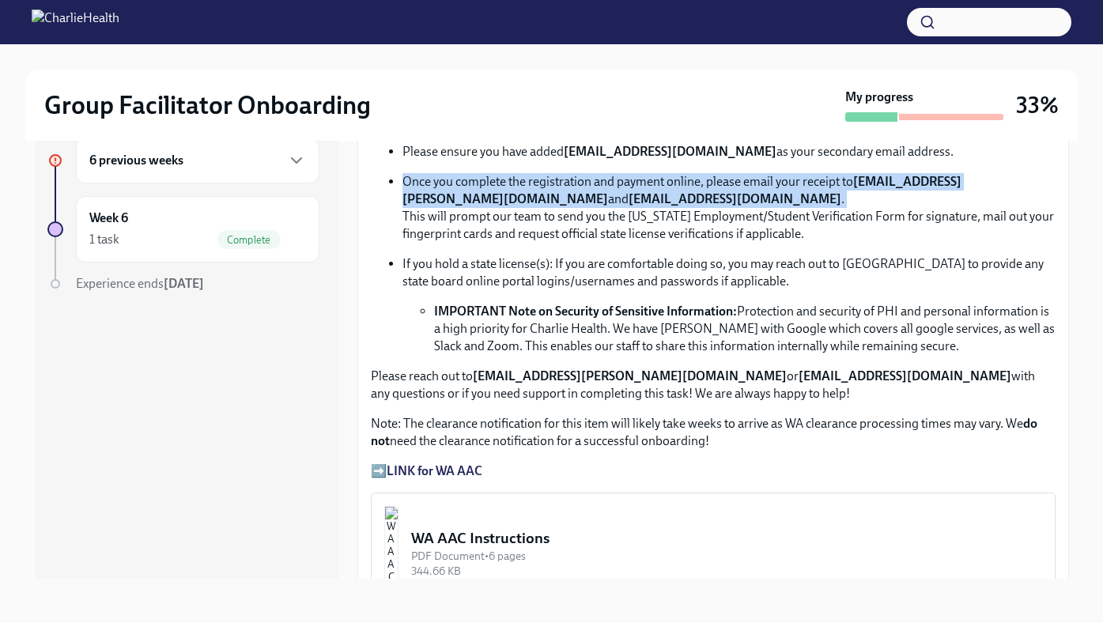
click at [440, 195] on strong "[EMAIL_ADDRESS][PERSON_NAME][DOMAIN_NAME]" at bounding box center [681, 190] width 559 height 32
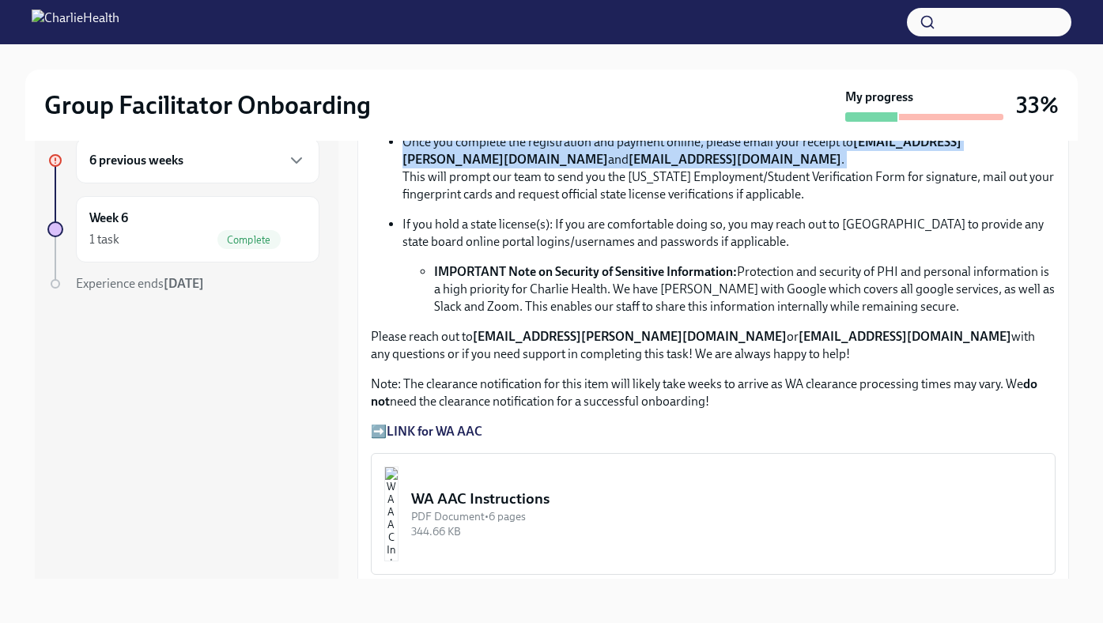
scroll to position [991, 0]
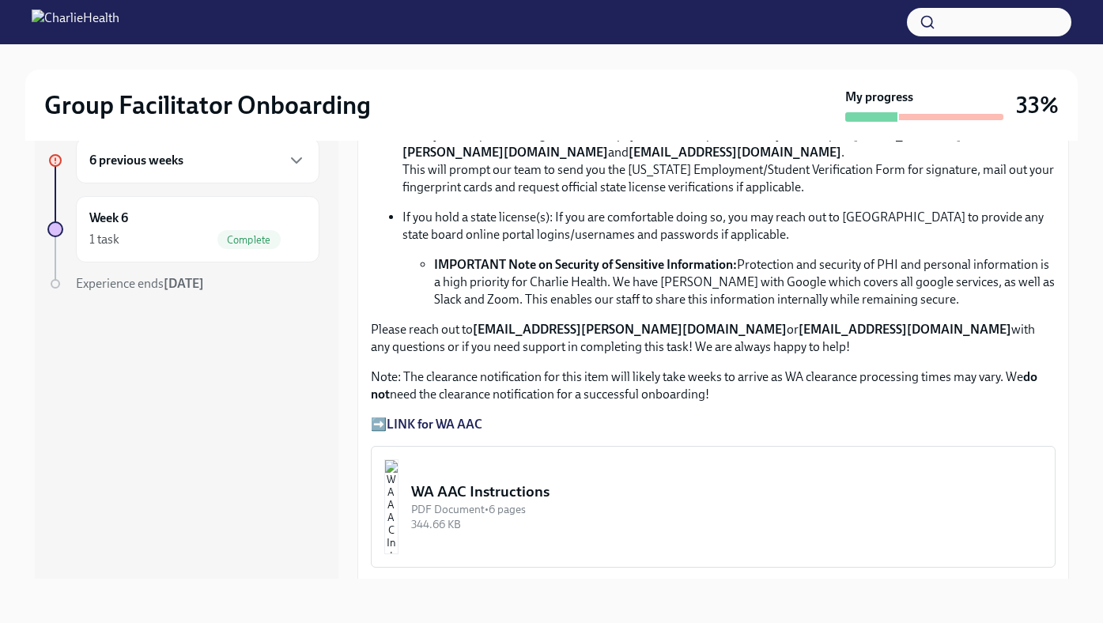
click at [516, 258] on strong "IMPORTANT Note on Security of Sensitive Information:" at bounding box center [585, 264] width 303 height 15
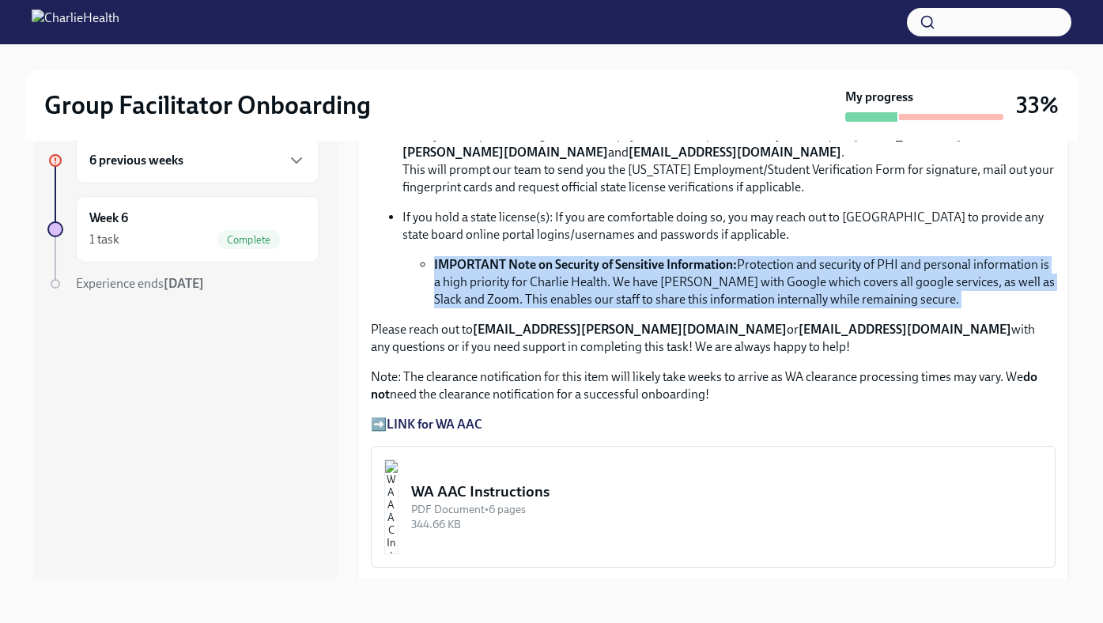
click at [516, 258] on strong "IMPORTANT Note on Security of Sensitive Information:" at bounding box center [585, 264] width 303 height 15
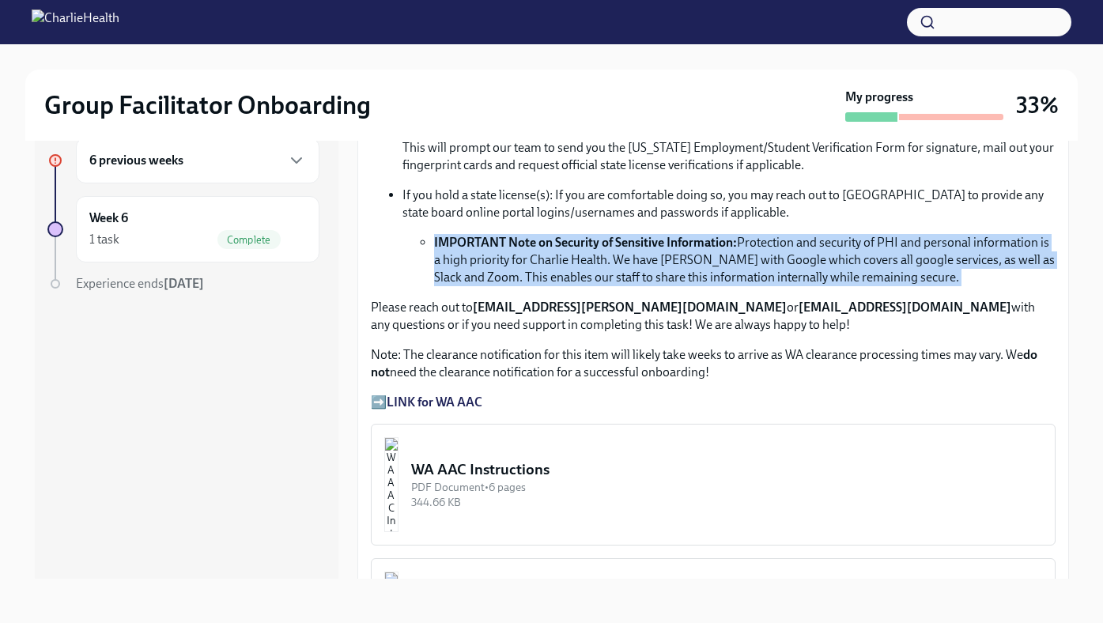
scroll to position [1016, 0]
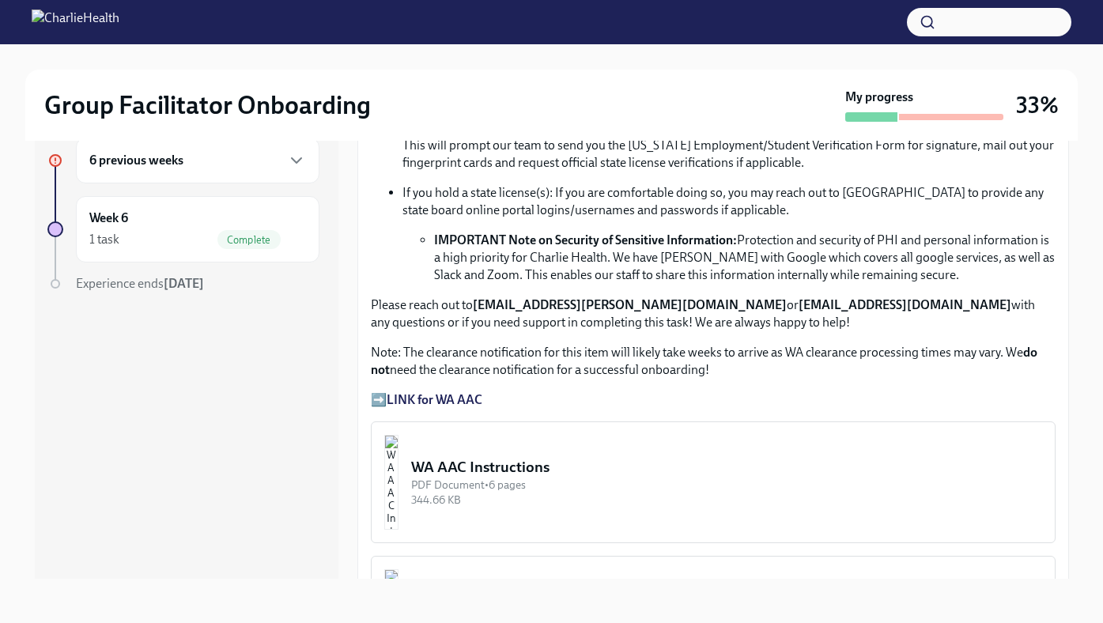
click at [503, 321] on p "Please reach out to [EMAIL_ADDRESS][PERSON_NAME][DOMAIN_NAME] or [EMAIL_ADDRESS…" at bounding box center [713, 313] width 684 height 35
click at [503, 322] on p "Please reach out to [EMAIL_ADDRESS][PERSON_NAME][DOMAIN_NAME] or [EMAIL_ADDRESS…" at bounding box center [713, 313] width 684 height 35
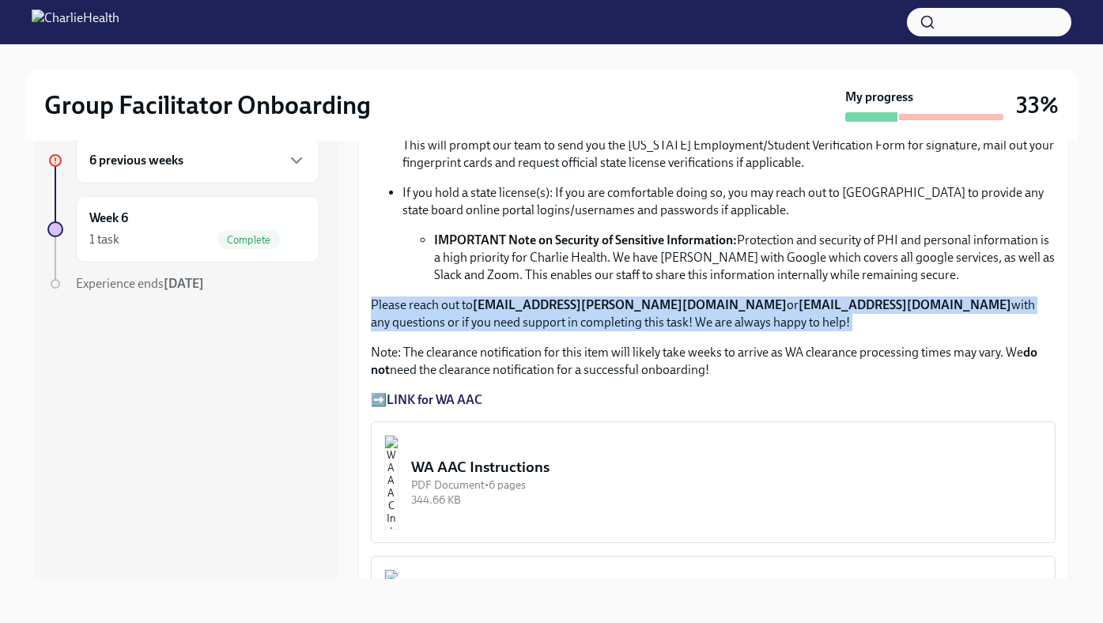
click at [503, 322] on p "Please reach out to [EMAIL_ADDRESS][PERSON_NAME][DOMAIN_NAME] or [EMAIL_ADDRESS…" at bounding box center [713, 313] width 684 height 35
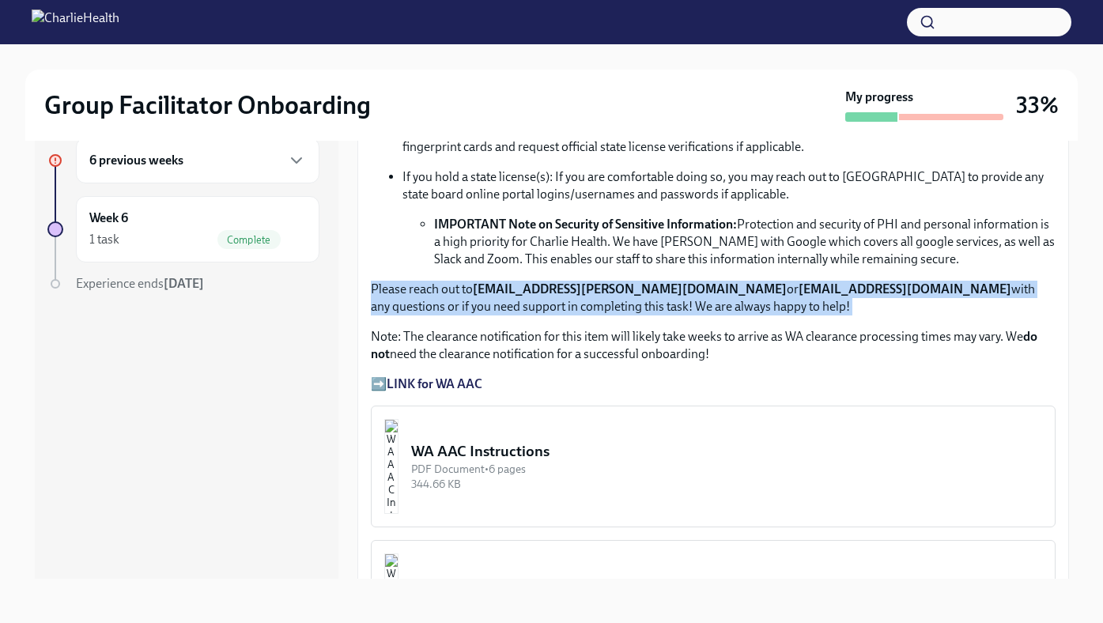
click at [470, 379] on strong "LINK for WA AAC" at bounding box center [435, 383] width 96 height 15
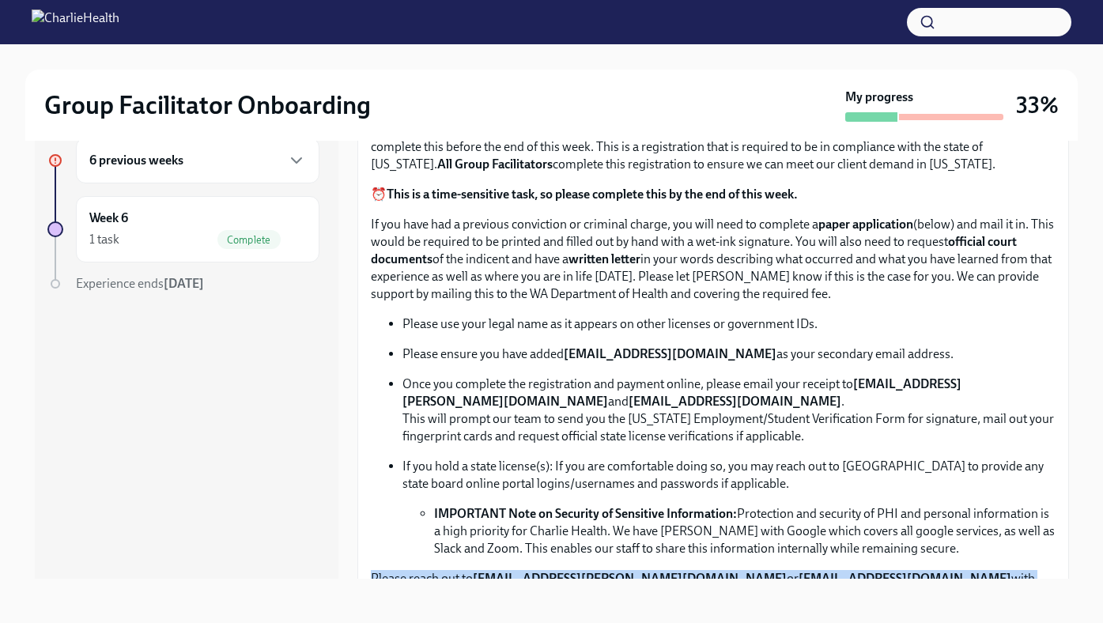
scroll to position [779, 0]
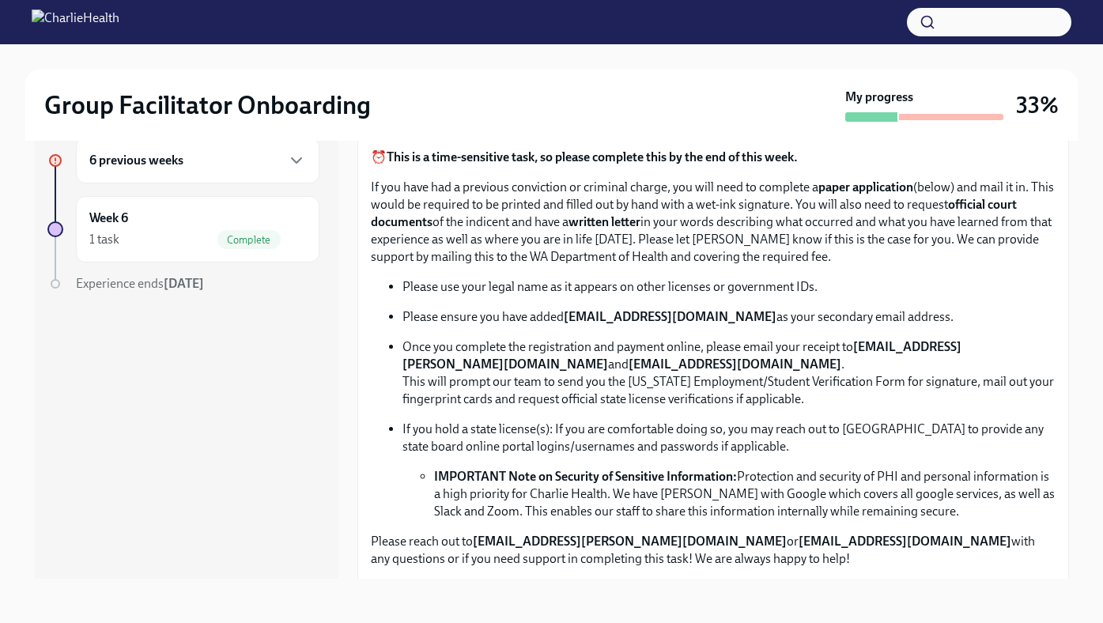
click at [476, 342] on p "Once you complete the registration and payment online, please email your receip…" at bounding box center [728, 373] width 653 height 70
click at [461, 324] on p "Please ensure you have added [EMAIL_ADDRESS][DOMAIN_NAME] as your secondary ema…" at bounding box center [728, 316] width 653 height 17
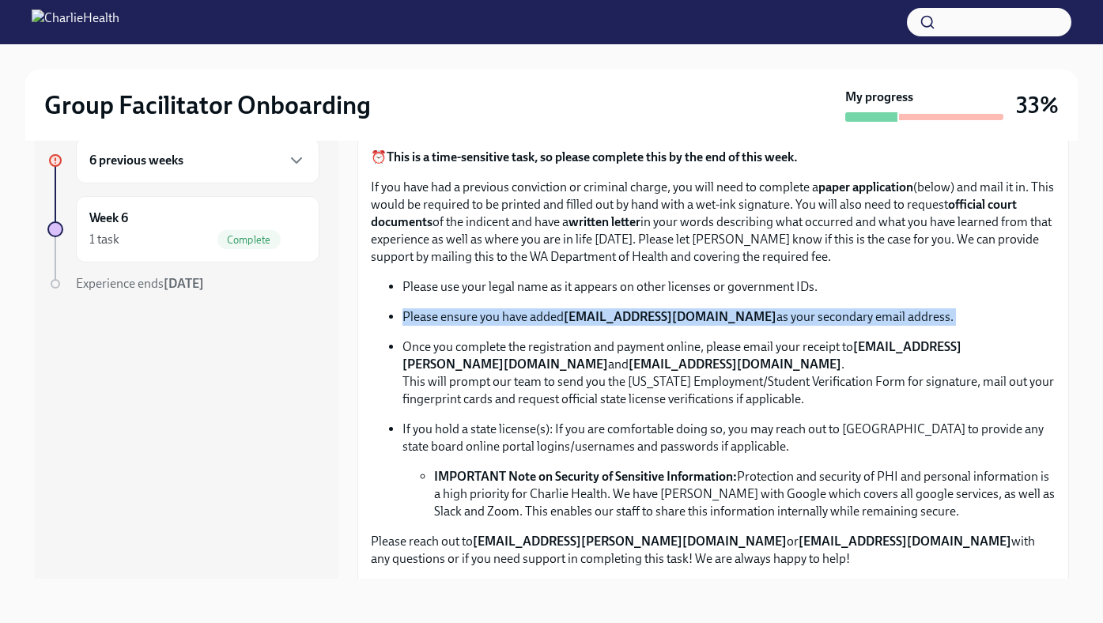
click at [461, 324] on p "Please ensure you have added [EMAIL_ADDRESS][DOMAIN_NAME] as your secondary ema…" at bounding box center [728, 316] width 653 height 17
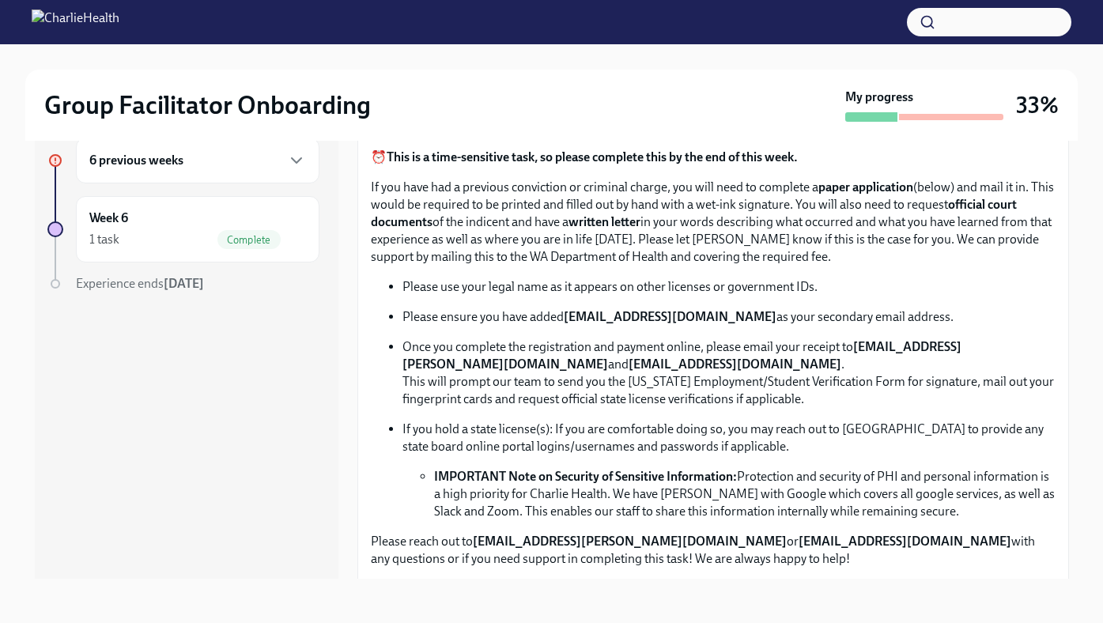
click at [450, 295] on p "Please use your legal name as it appears on other licenses or government IDs." at bounding box center [728, 286] width 653 height 17
click at [441, 342] on p "Once you complete the registration and payment online, please email your receip…" at bounding box center [728, 373] width 653 height 70
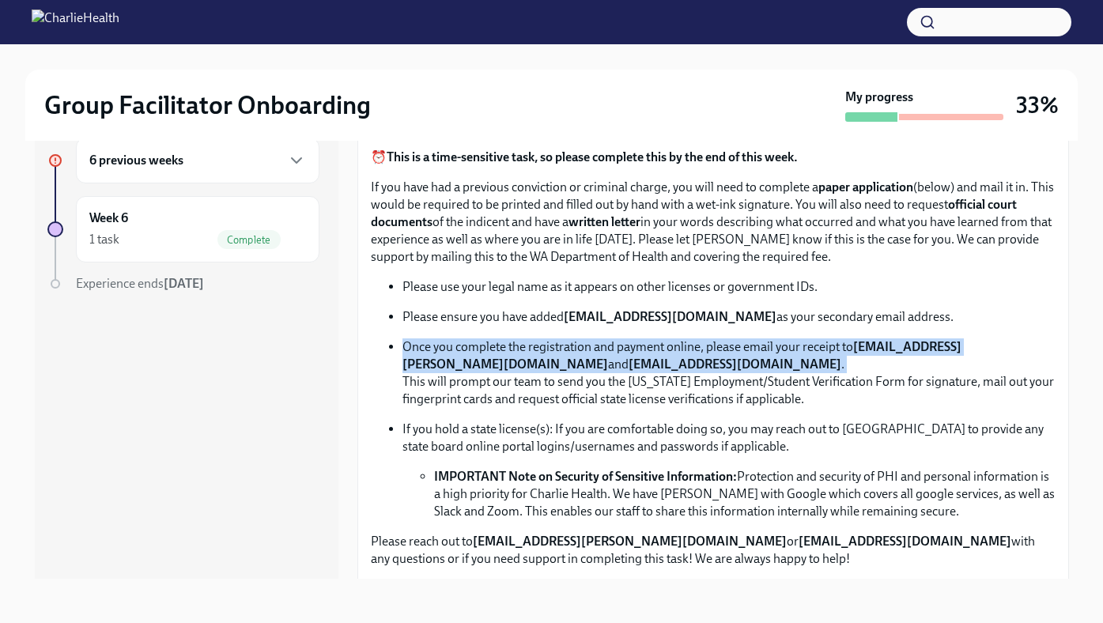
click at [441, 342] on p "Once you complete the registration and payment online, please email your receip…" at bounding box center [728, 373] width 653 height 70
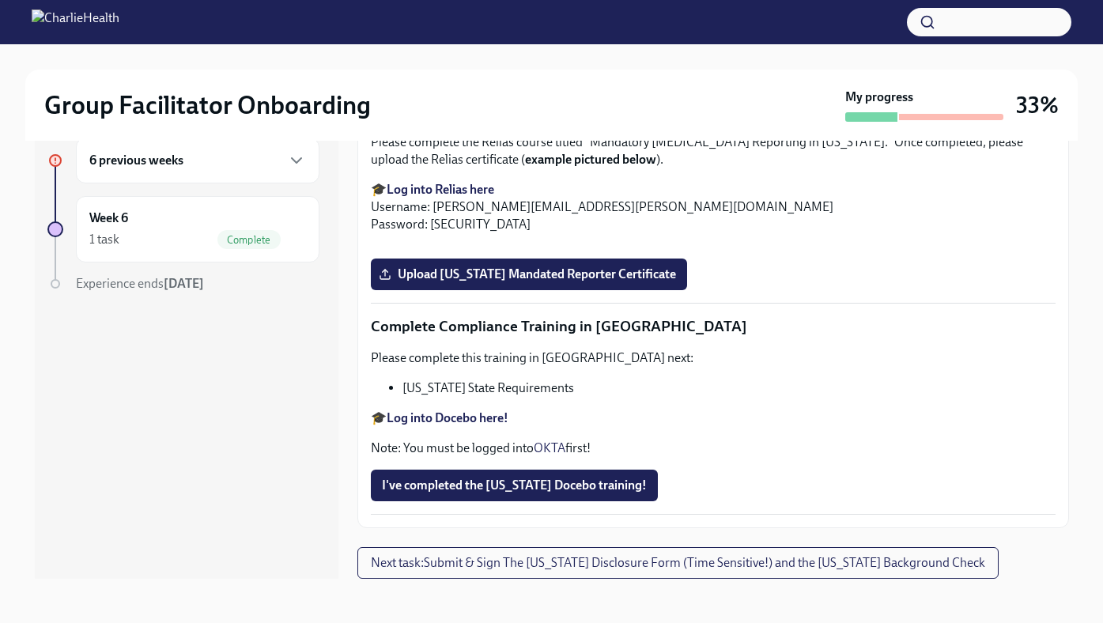
scroll to position [3536, 0]
click at [499, 487] on span "I've completed the [US_STATE] Docebo training!" at bounding box center [514, 485] width 265 height 16
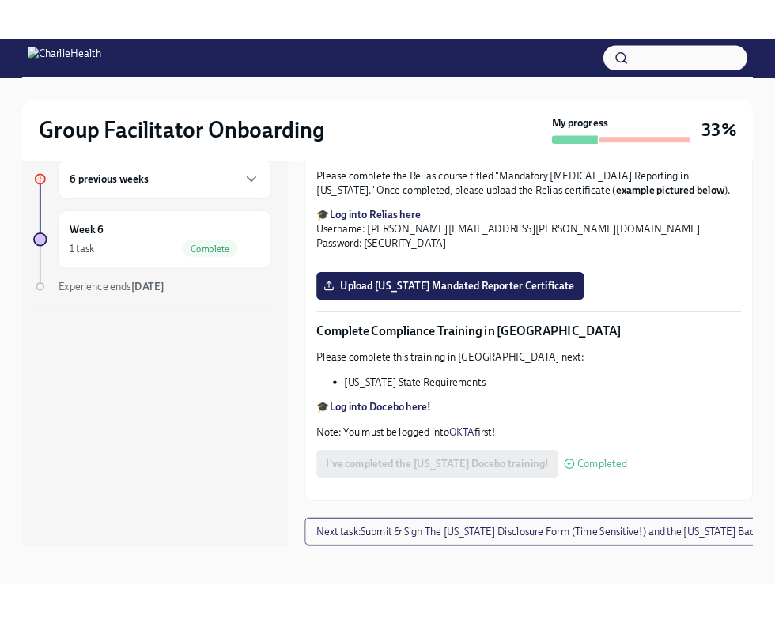
scroll to position [0, 0]
